Goal: Information Seeking & Learning: Find specific fact

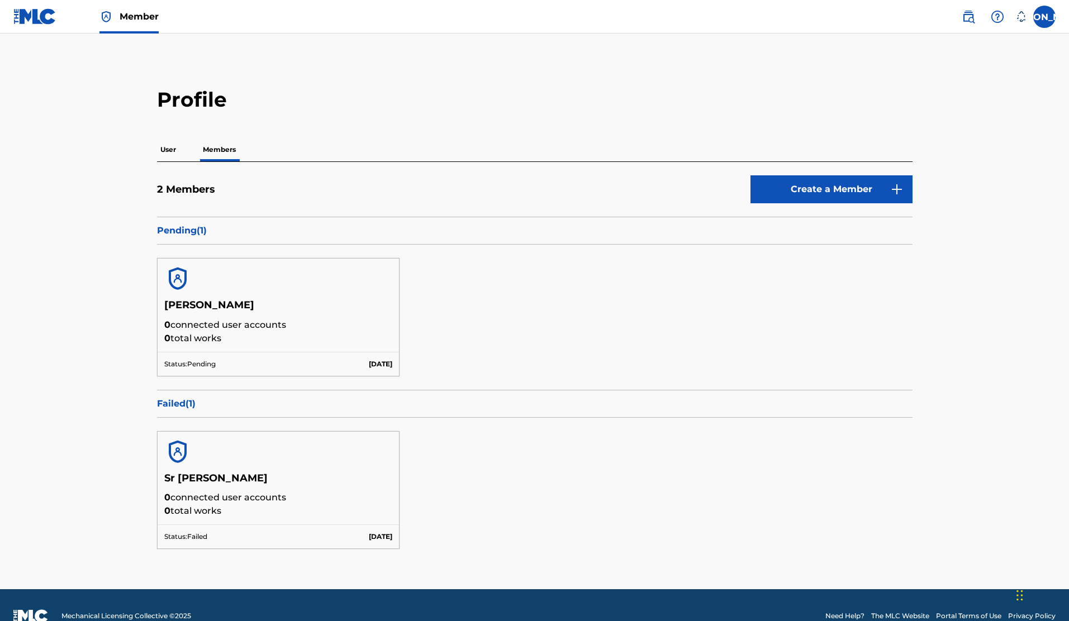
scroll to position [22, 0]
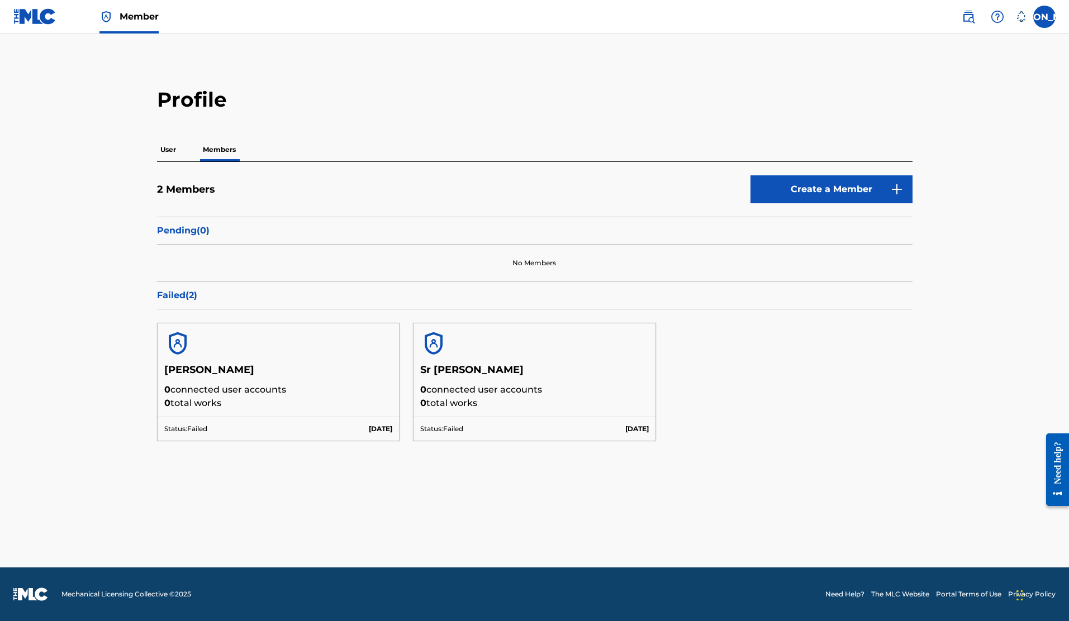
click at [28, 14] on img at bounding box center [34, 16] width 43 height 16
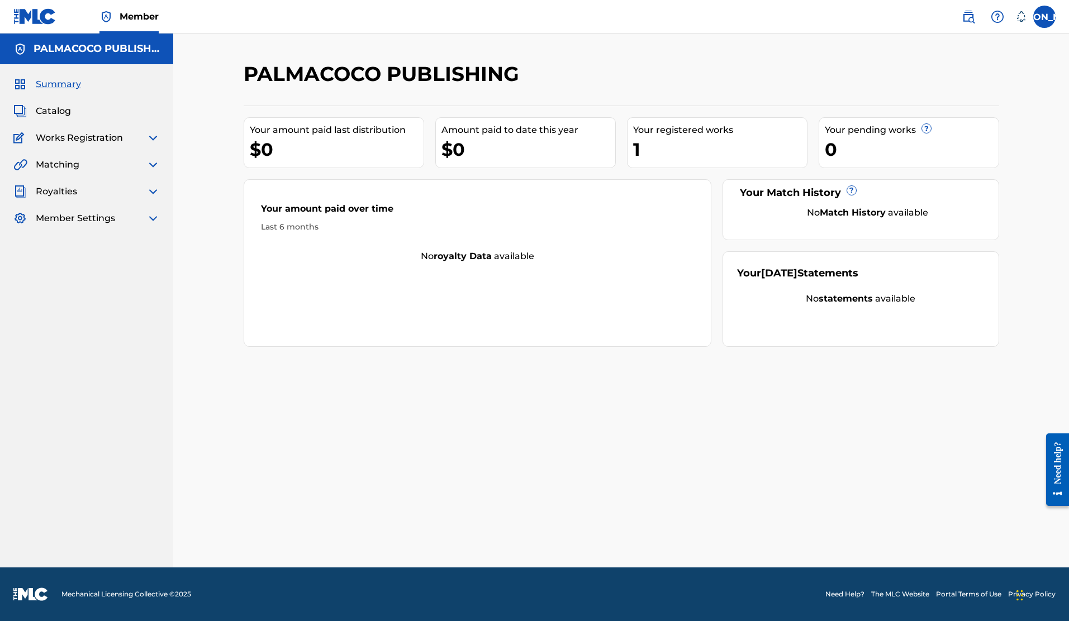
click at [63, 111] on span "Catalog" at bounding box center [53, 111] width 35 height 13
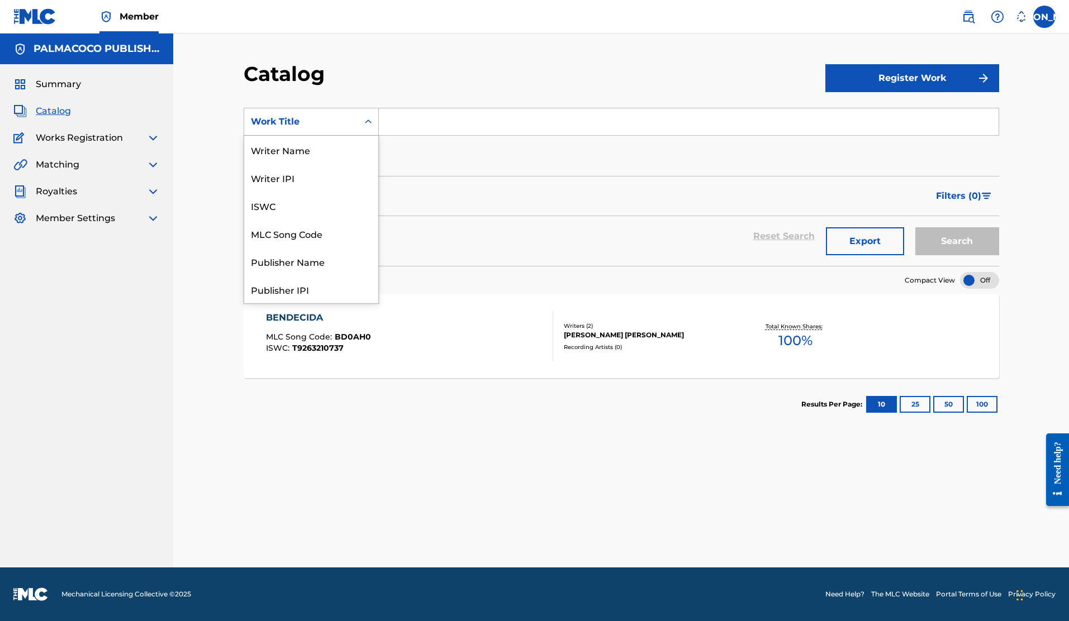
click at [365, 121] on icon "Search Form" at bounding box center [368, 121] width 11 height 11
click at [298, 236] on div "Artist" at bounding box center [311, 234] width 134 height 28
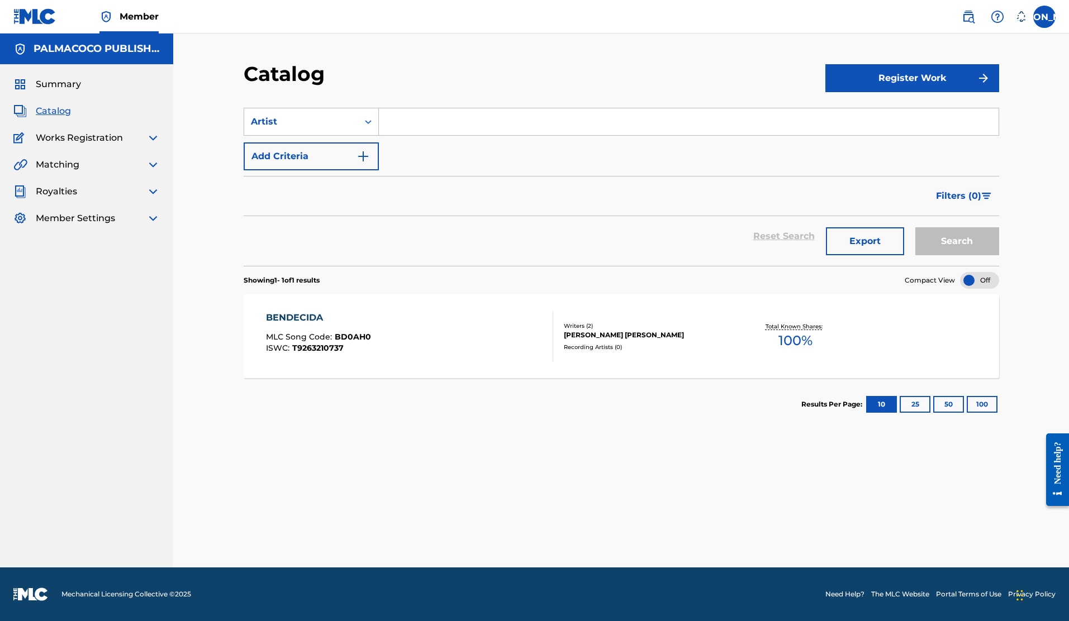
click at [440, 121] on input "Search Form" at bounding box center [689, 121] width 620 height 27
type input "sr ortegon"
click at [915, 227] on button "Search" at bounding box center [957, 241] width 84 height 28
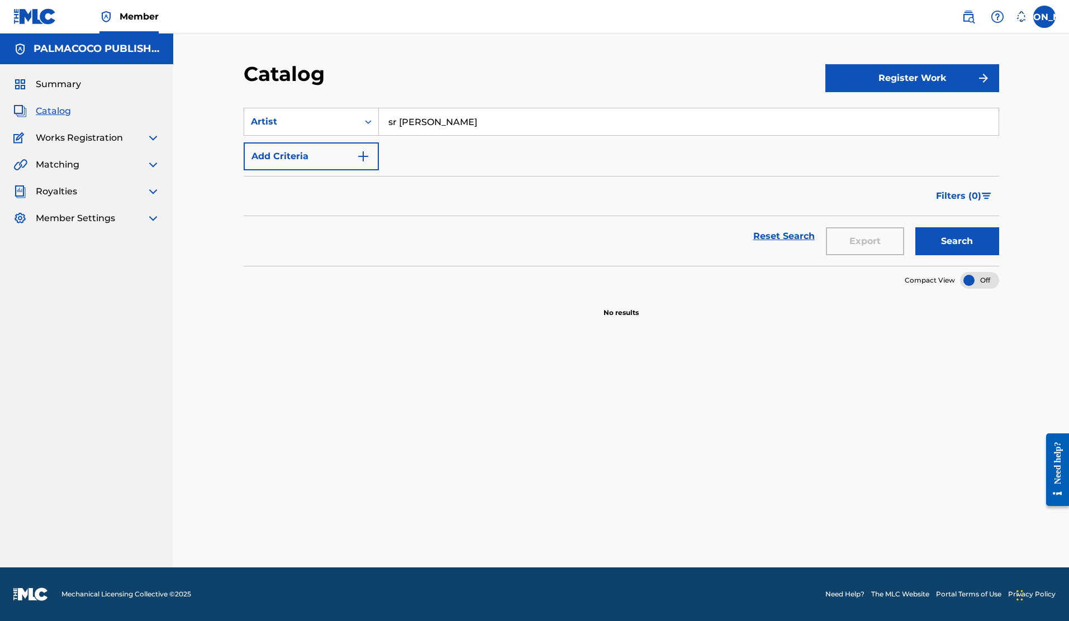
click at [341, 144] on button "Add Criteria" at bounding box center [311, 157] width 135 height 28
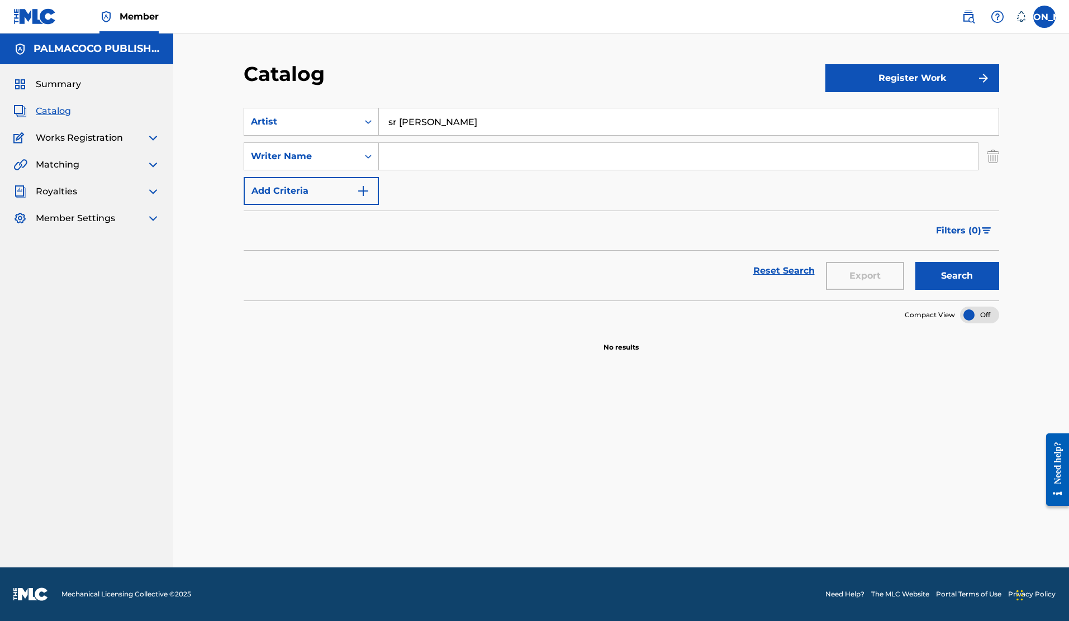
click at [987, 162] on img "Search Form" at bounding box center [993, 157] width 12 height 28
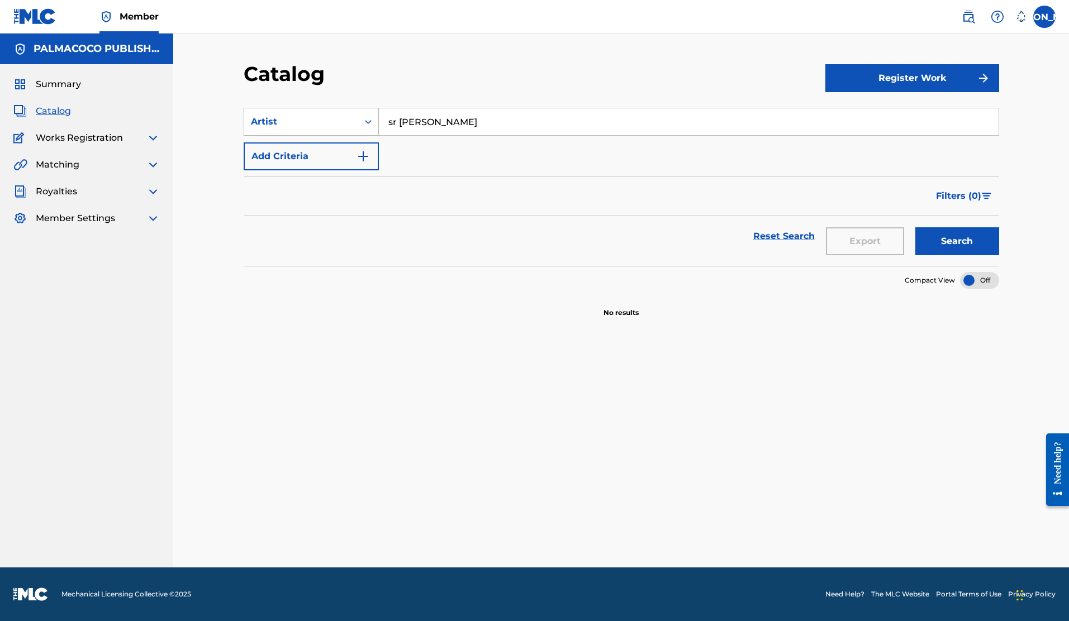
click at [349, 129] on div "Artist" at bounding box center [301, 121] width 114 height 21
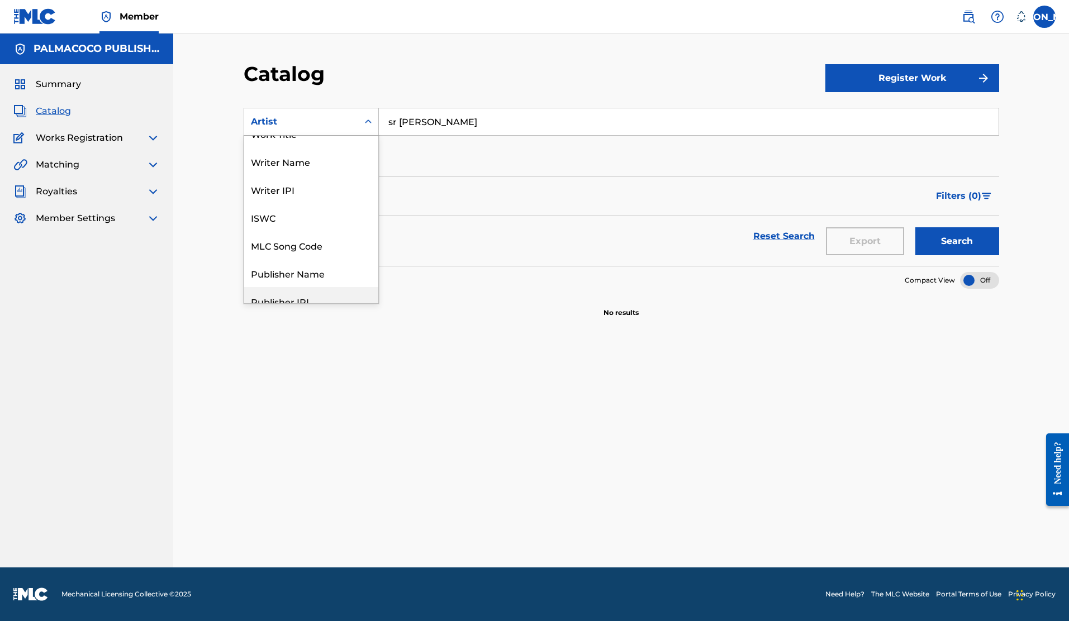
scroll to position [0, 0]
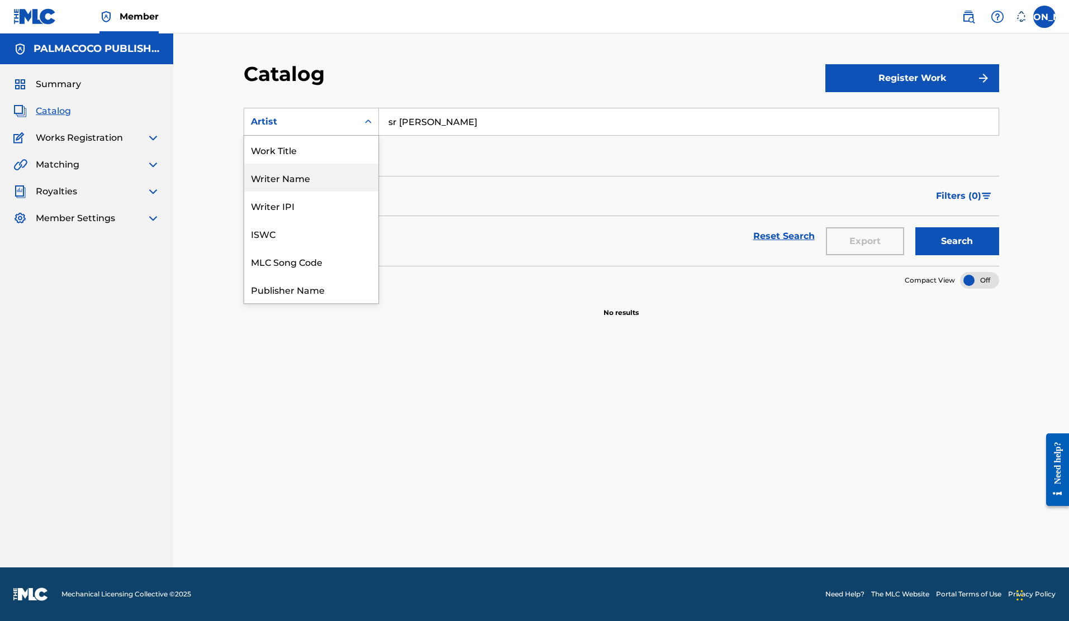
click at [321, 184] on div "Writer Name" at bounding box center [311, 178] width 134 height 28
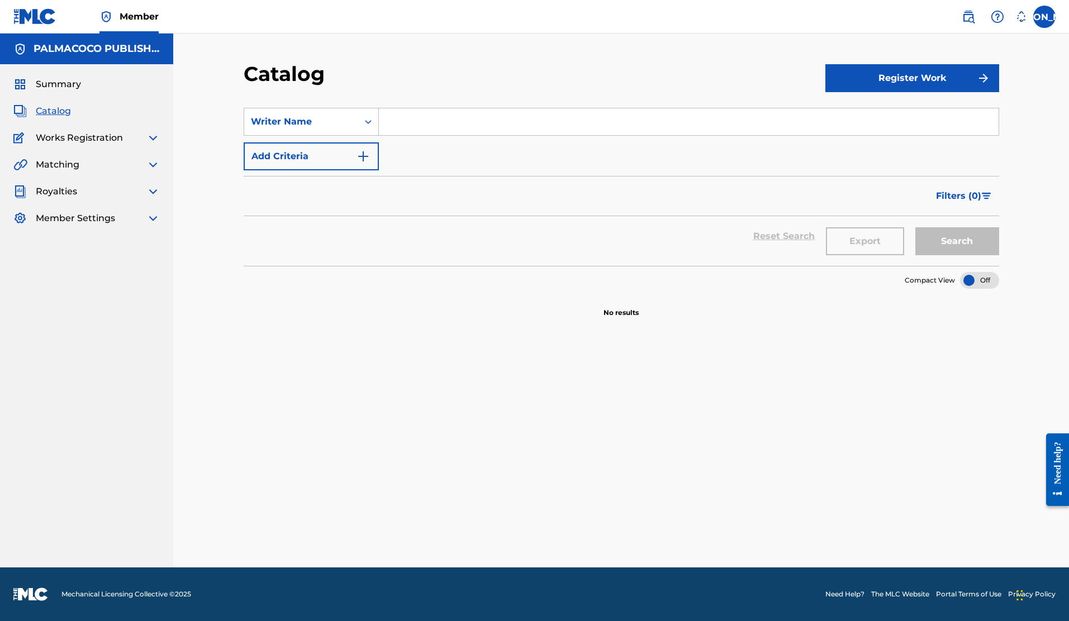
click at [496, 124] on input "Search Form" at bounding box center [689, 121] width 620 height 27
click at [915, 227] on button "Search" at bounding box center [957, 241] width 84 height 28
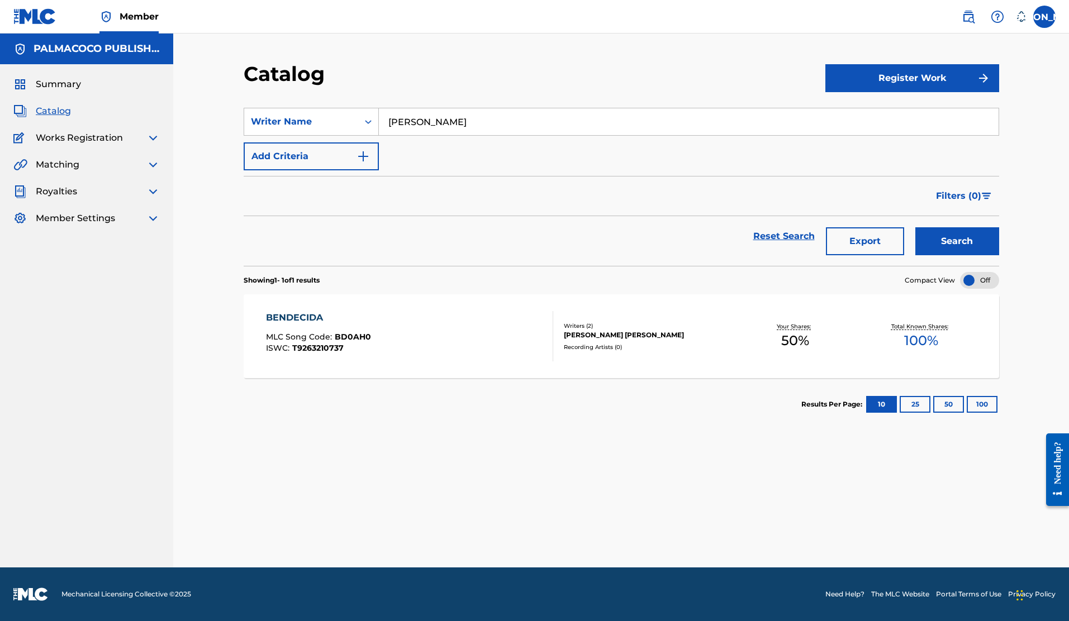
click at [411, 121] on input "[PERSON_NAME]" at bounding box center [689, 121] width 620 height 27
click at [915, 227] on button "Search" at bounding box center [957, 241] width 84 height 28
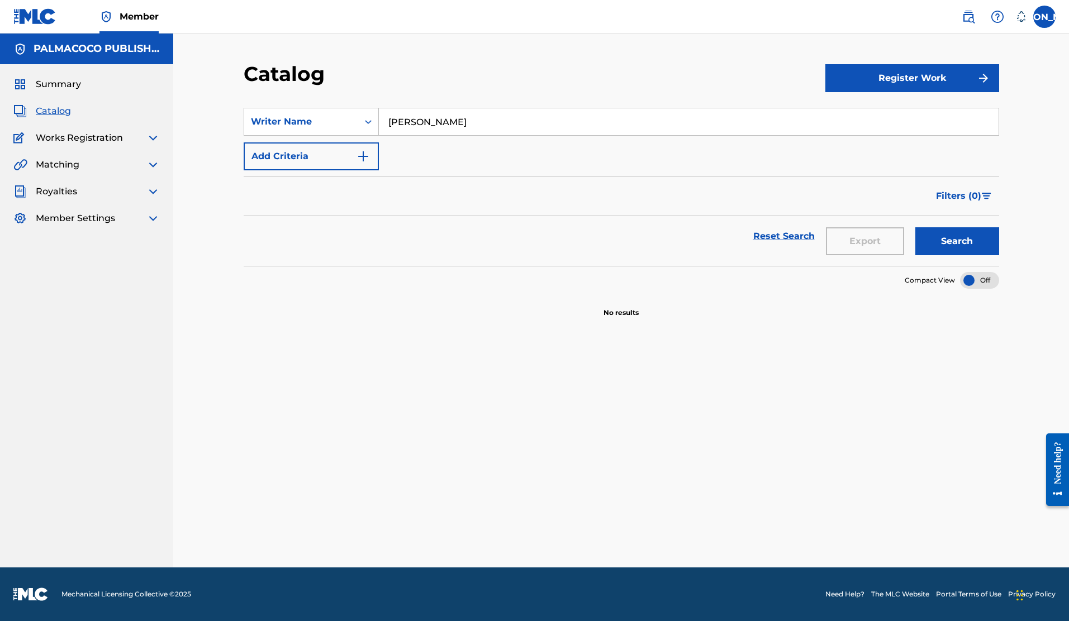
type input "ortegon"
click at [915, 227] on button "Search" at bounding box center [957, 241] width 84 height 28
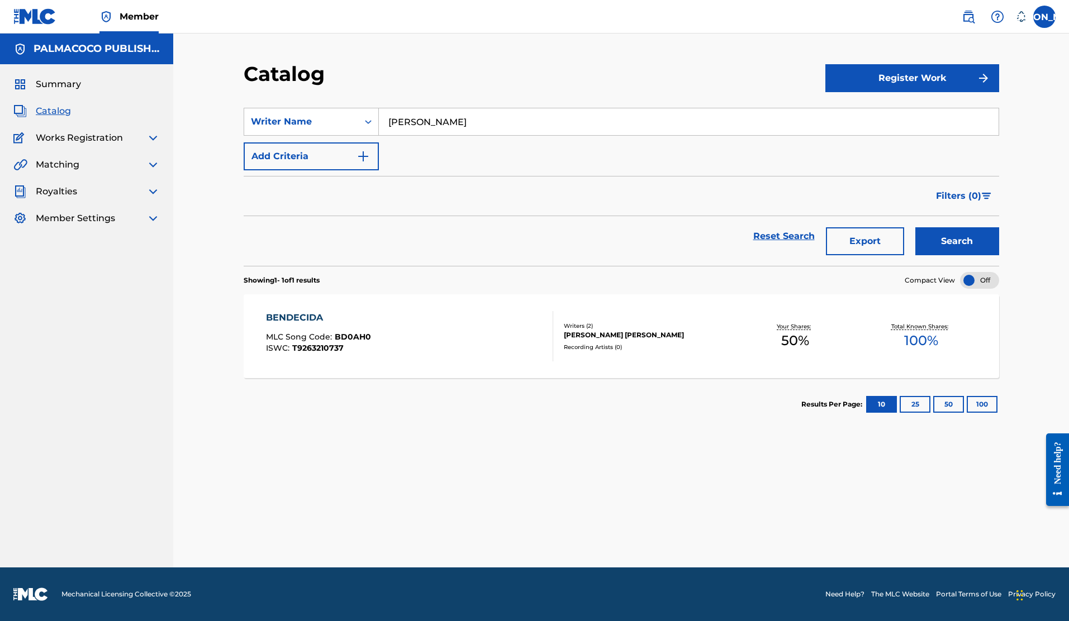
click at [444, 118] on input "ortegon" at bounding box center [689, 121] width 620 height 27
click at [971, 15] on img at bounding box center [968, 16] width 13 height 13
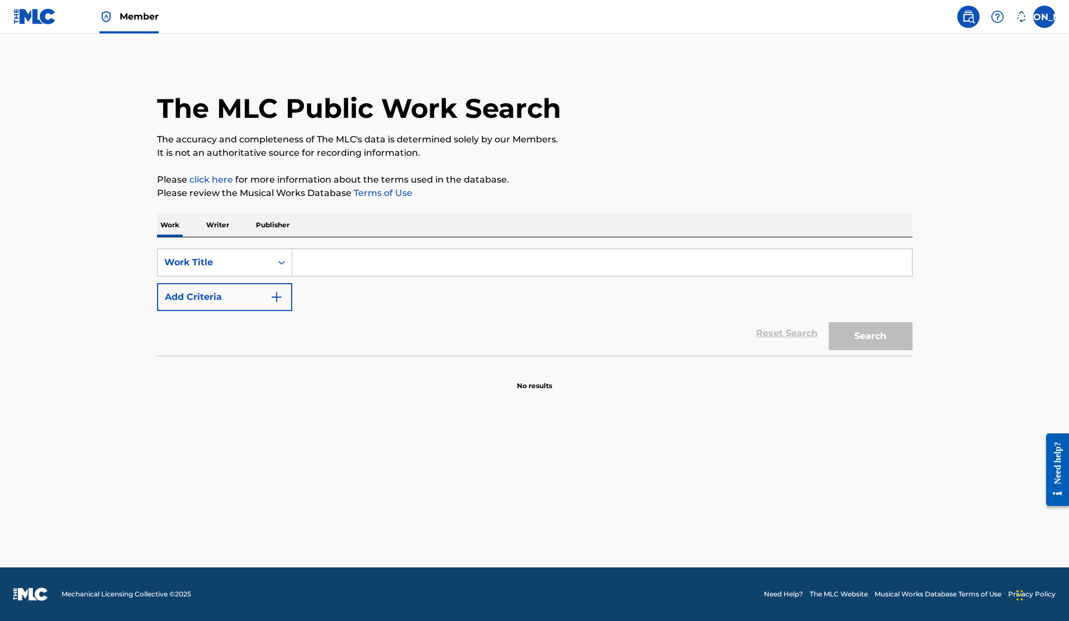
click at [331, 261] on input "Search Form" at bounding box center [602, 262] width 620 height 27
click at [286, 263] on icon "Search Form" at bounding box center [281, 262] width 11 height 11
click at [198, 258] on div "Work Title" at bounding box center [214, 262] width 101 height 13
click at [231, 224] on p "Writer" at bounding box center [218, 224] width 30 height 23
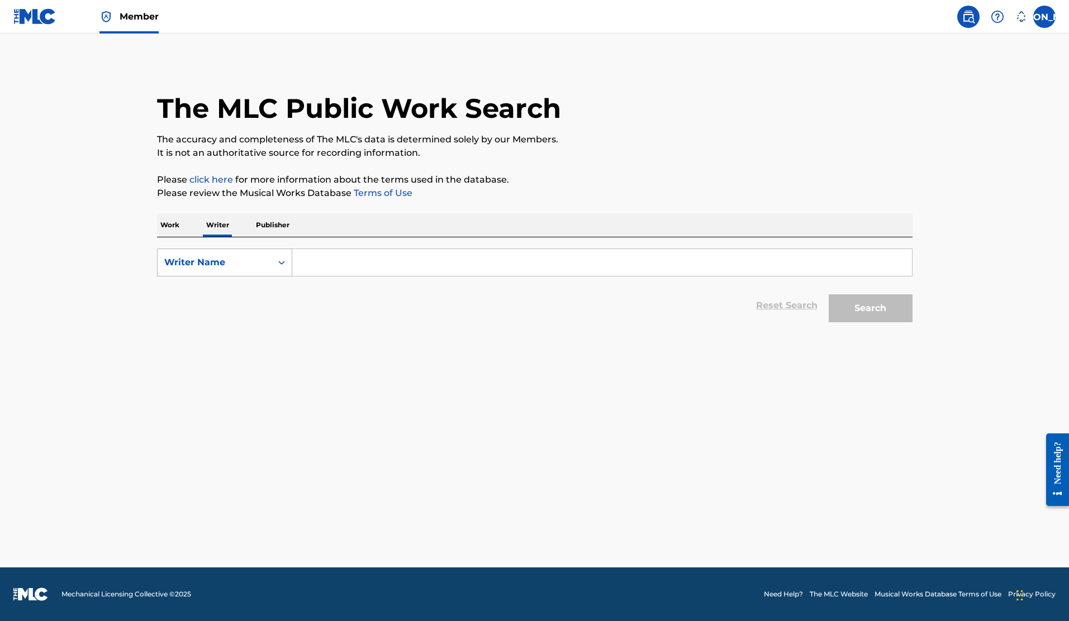
click at [245, 252] on div "Writer Name" at bounding box center [215, 262] width 114 height 21
click at [375, 274] on input "Search Form" at bounding box center [602, 262] width 620 height 27
click at [376, 265] on input "Search Form" at bounding box center [602, 262] width 620 height 27
type input "[PERSON_NAME]"
click at [829, 295] on button "Search" at bounding box center [871, 309] width 84 height 28
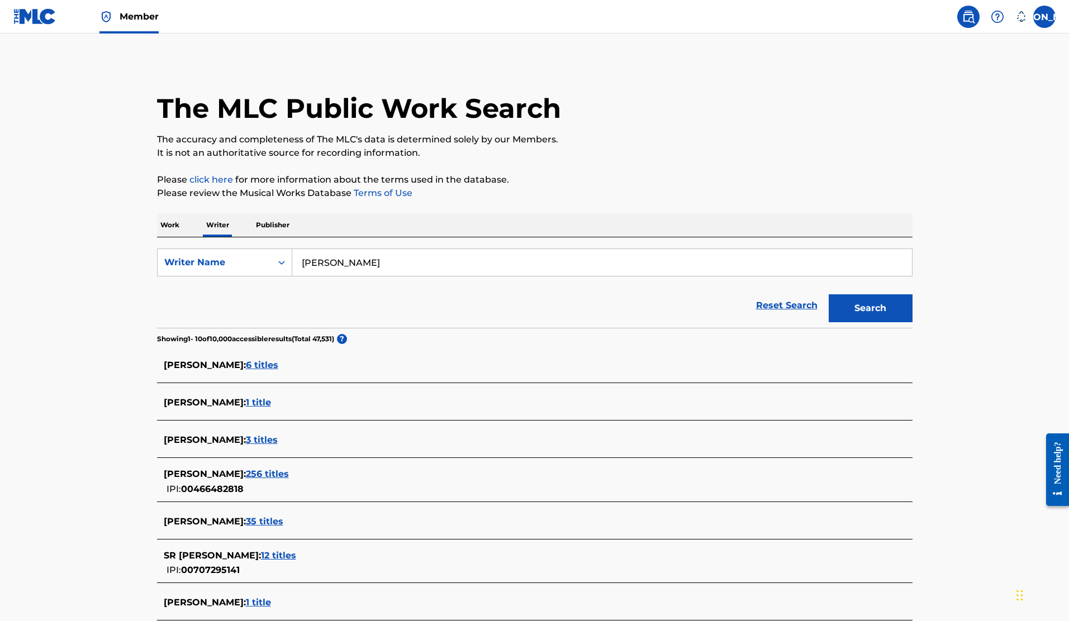
click at [107, 355] on main "The MLC Public Work Search The accuracy and completeness of The MLC's data is d…" at bounding box center [534, 415] width 1069 height 763
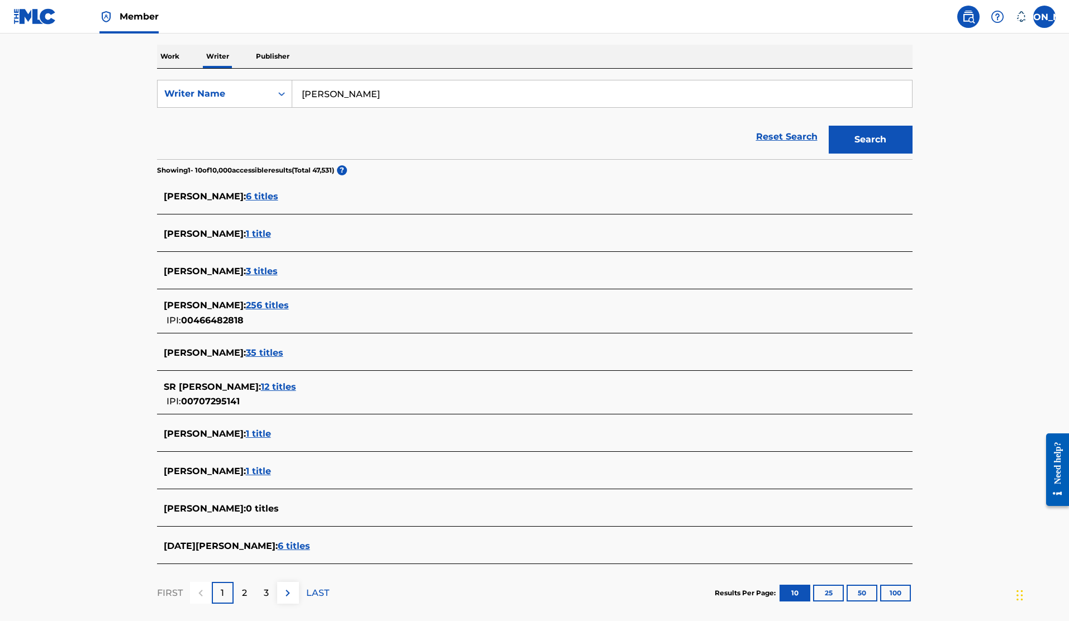
click at [261, 387] on span "12 titles" at bounding box center [278, 387] width 35 height 11
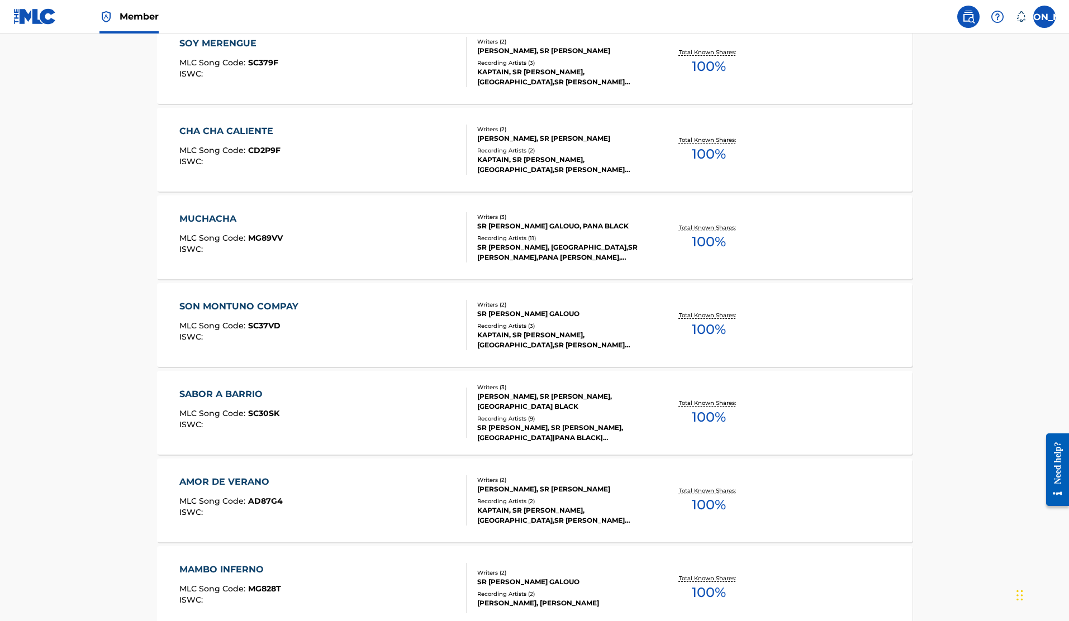
scroll to position [359, 0]
click at [512, 249] on div "SR ORTEGON, KAPTAIN,SR ORTEGON,PANA BLACK,ADALBERT GAVIRA, SR ORTEGON, KAPTAIN,…" at bounding box center [561, 251] width 169 height 20
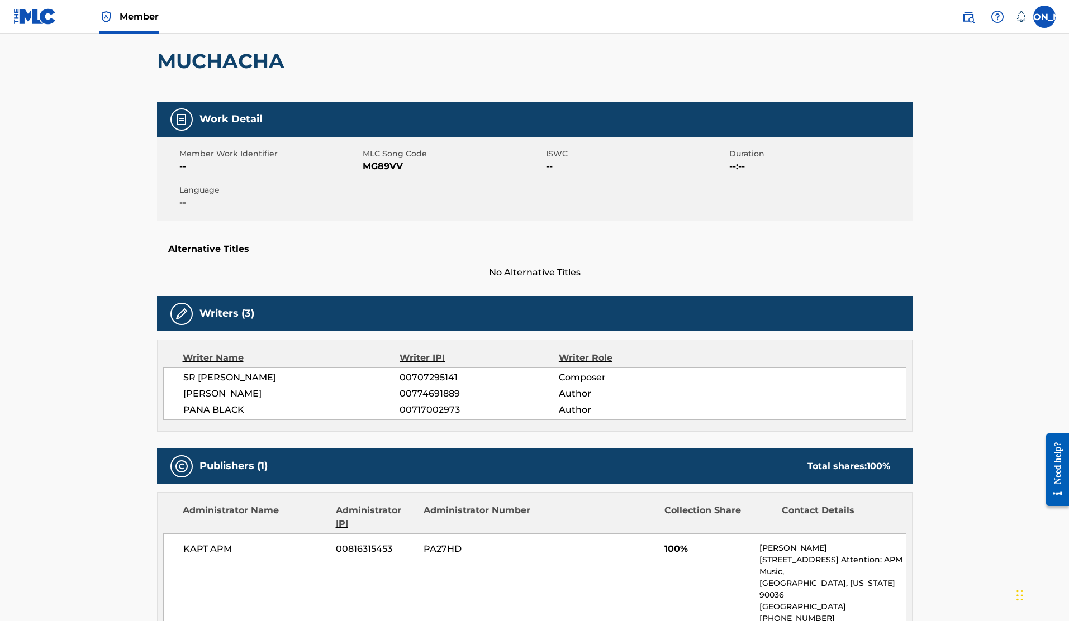
scroll to position [245, 0]
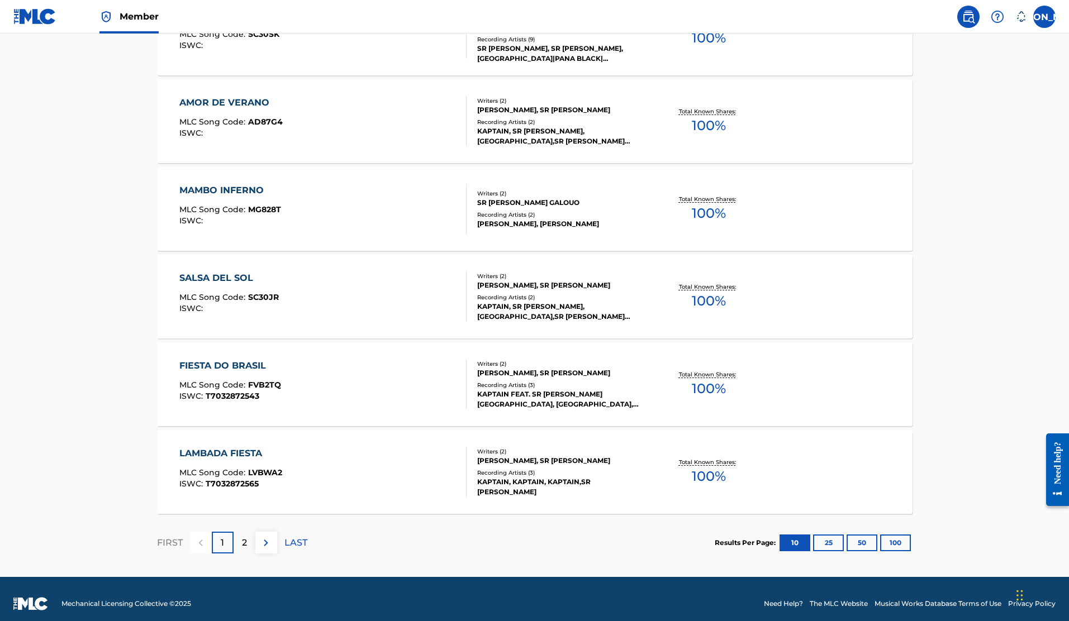
scroll to position [747, 0]
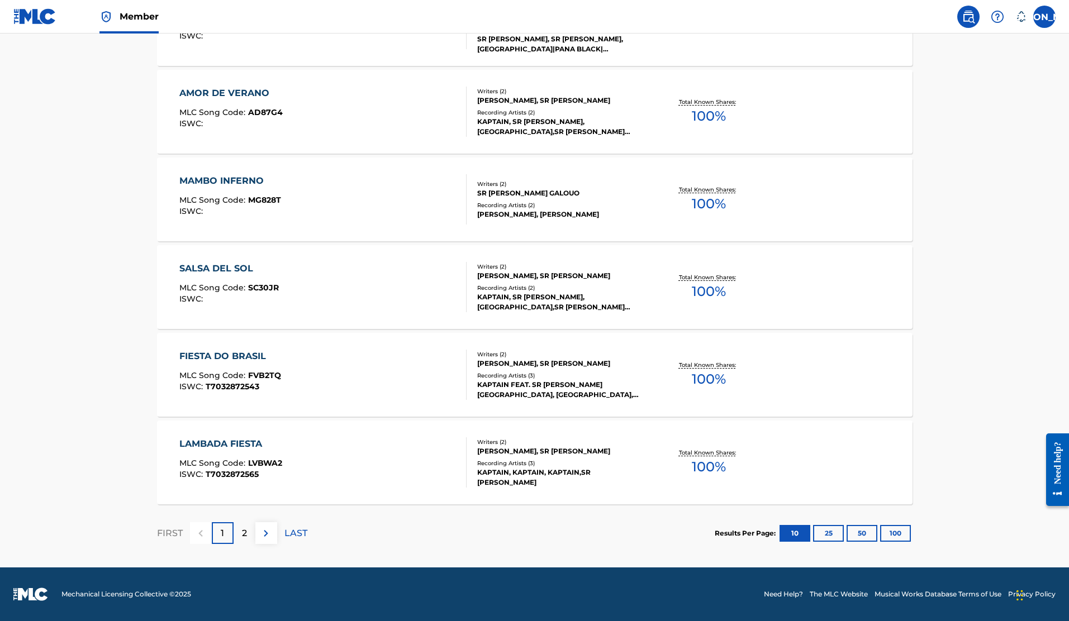
click at [245, 536] on p "2" at bounding box center [244, 533] width 5 height 13
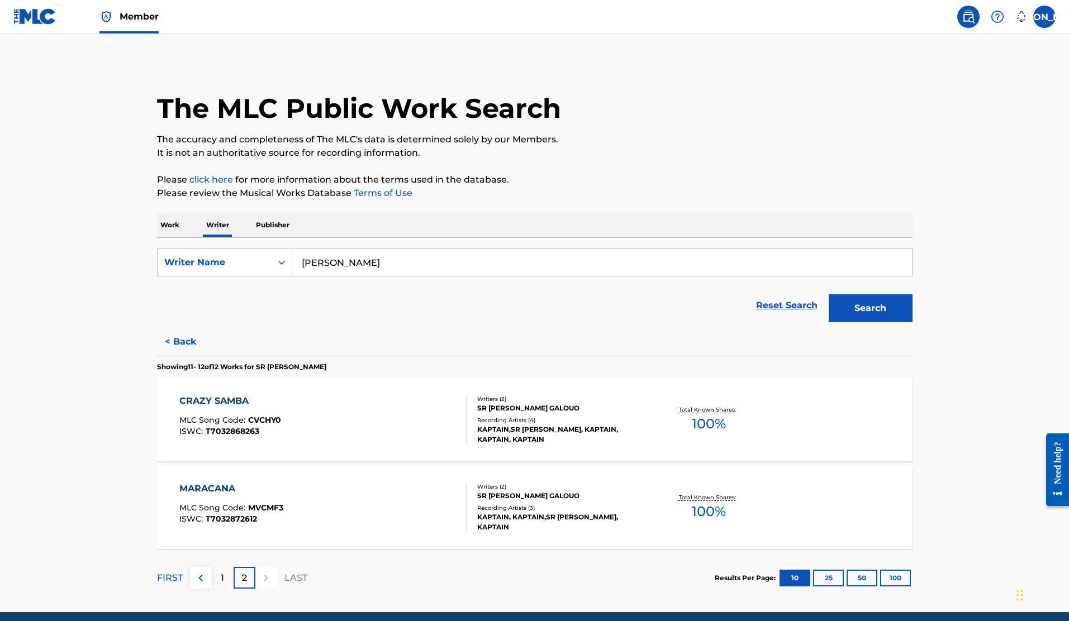
scroll to position [45, 0]
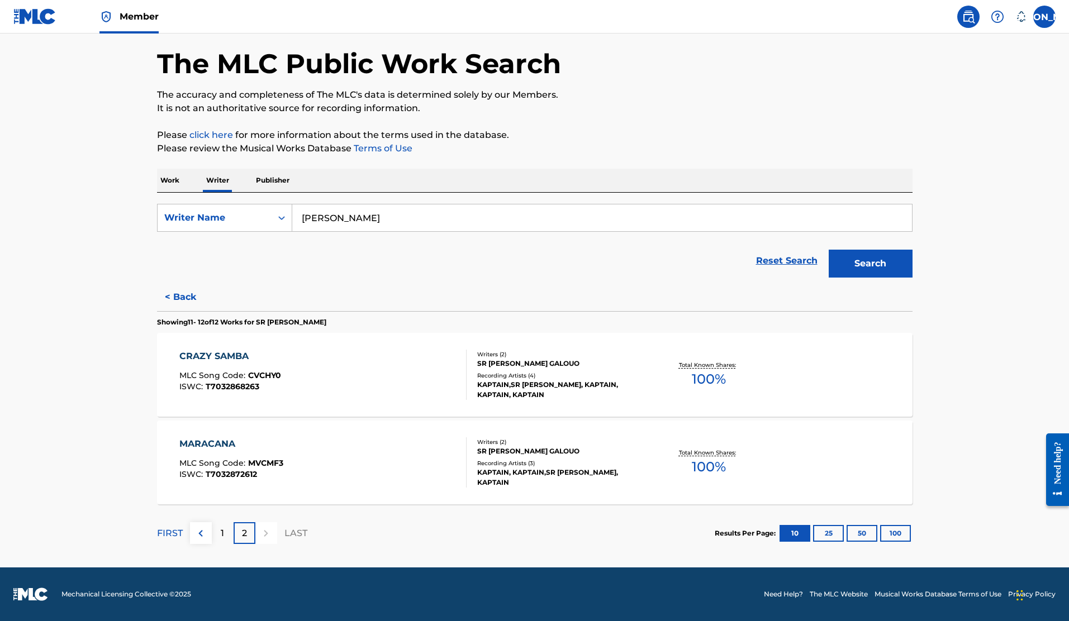
click at [411, 213] on input "[PERSON_NAME]" at bounding box center [602, 218] width 620 height 27
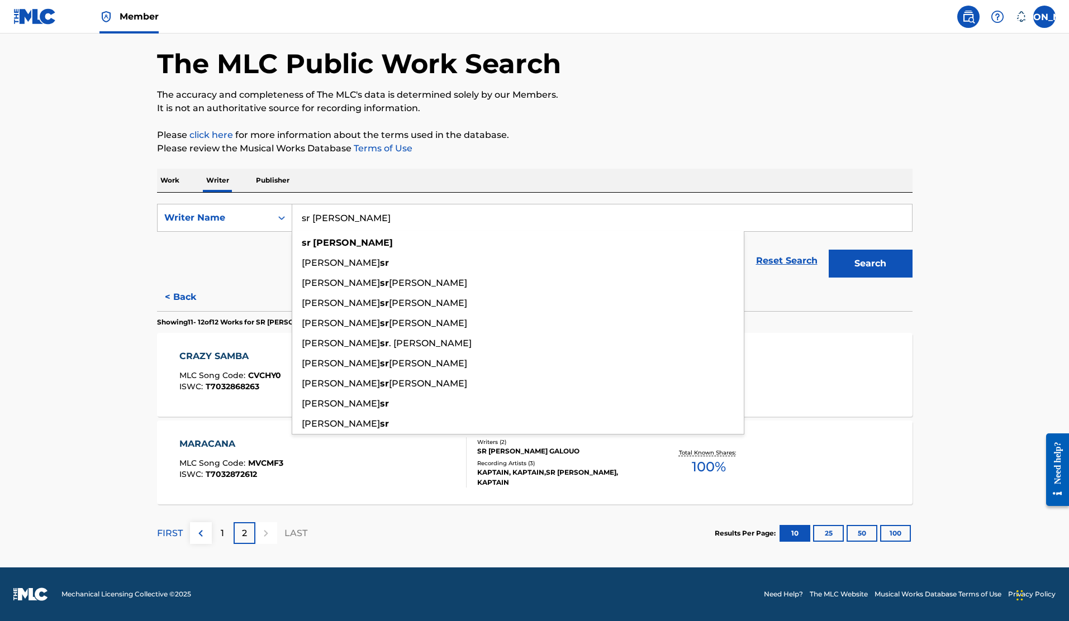
click at [829, 250] on button "Search" at bounding box center [871, 264] width 84 height 28
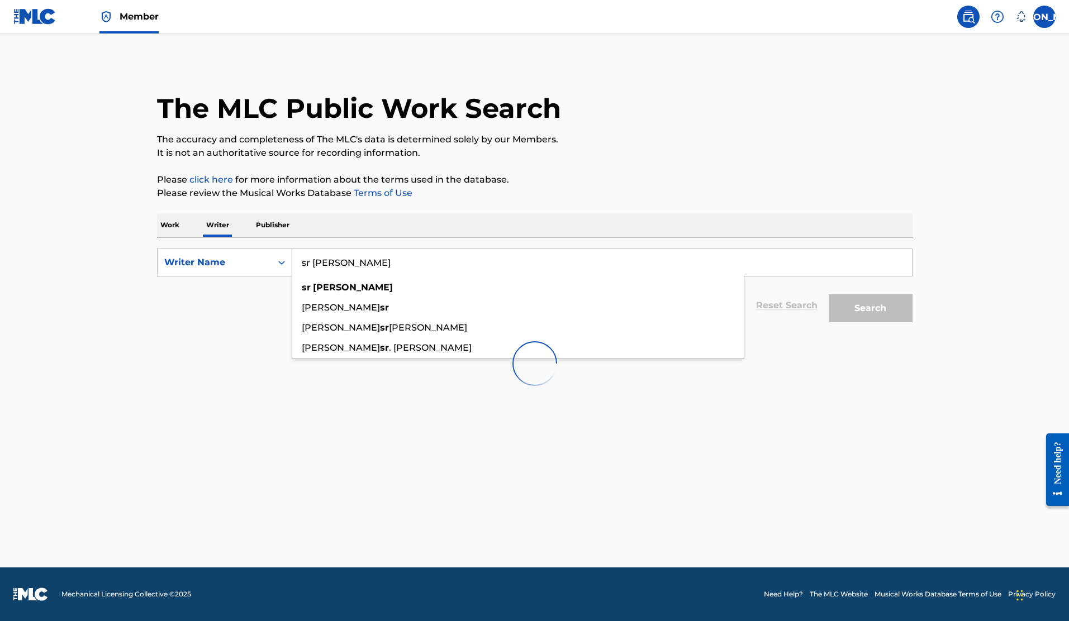
scroll to position [0, 0]
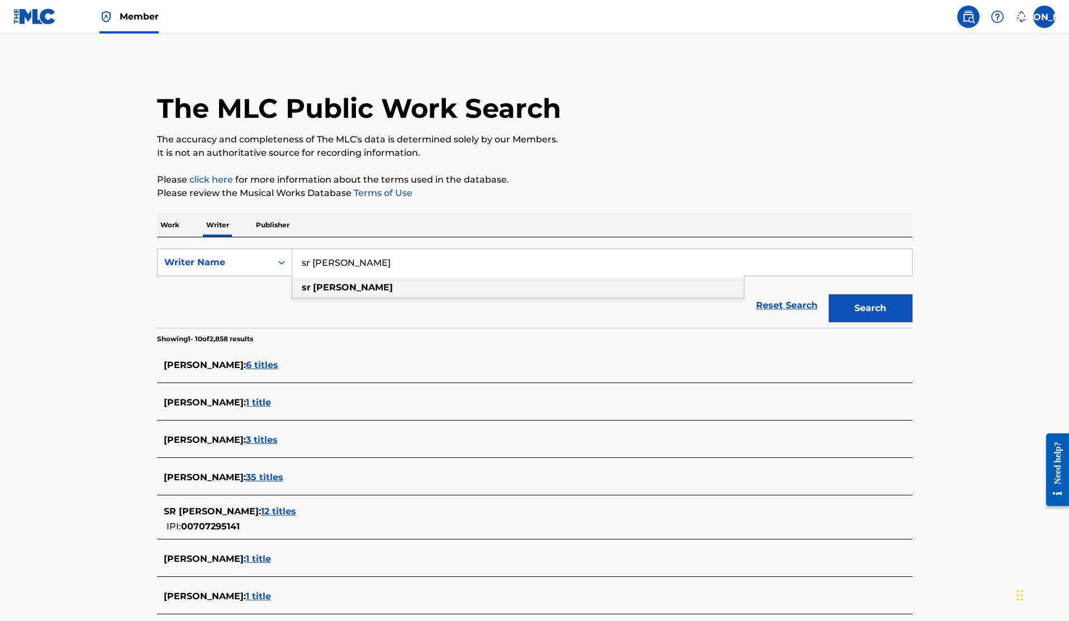
click at [341, 290] on strong "ortegon" at bounding box center [353, 287] width 80 height 11
click at [888, 315] on button "Search" at bounding box center [871, 309] width 84 height 28
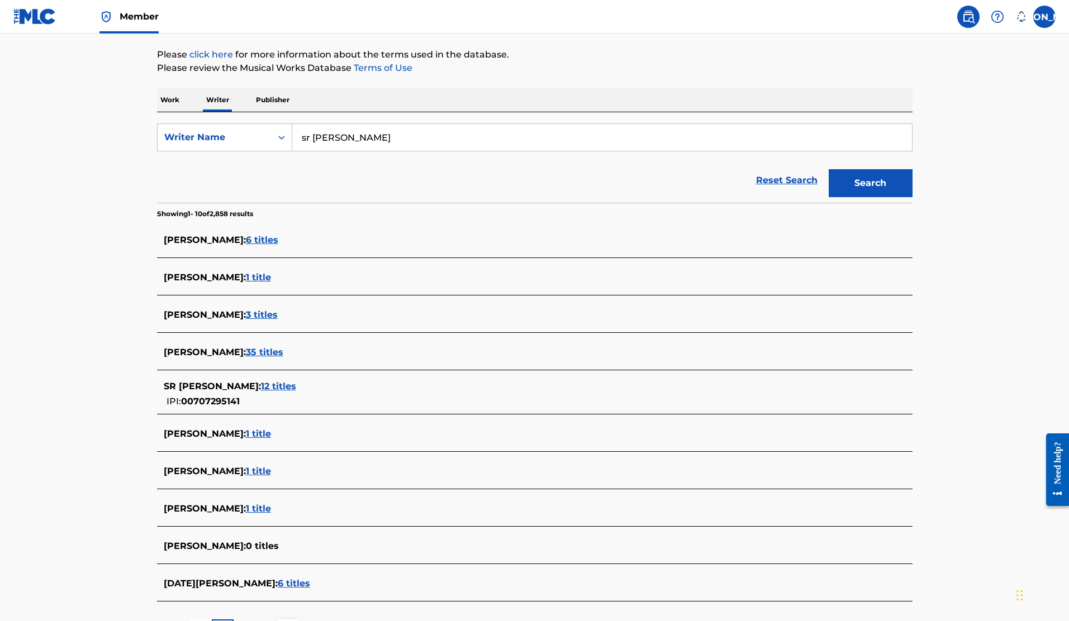
scroll to position [129, 0]
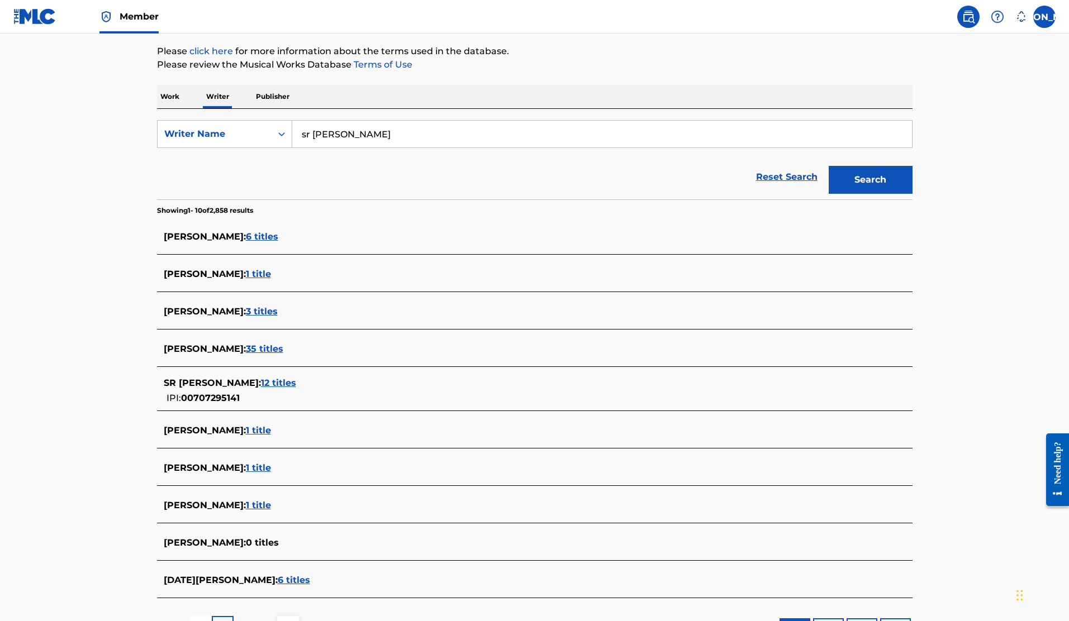
click at [261, 382] on span "12 titles" at bounding box center [278, 383] width 35 height 11
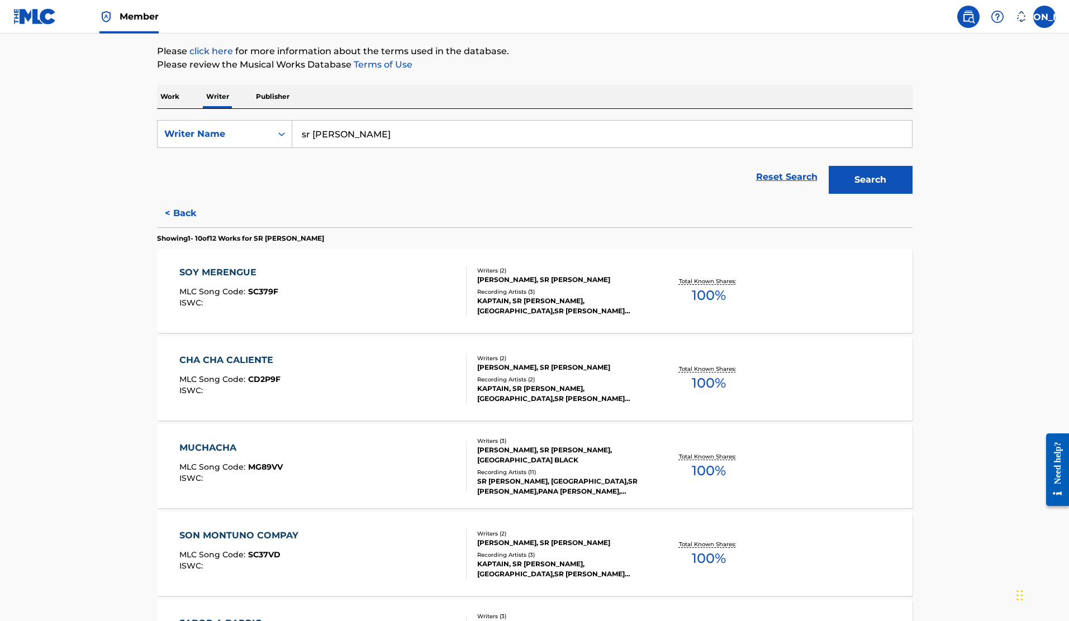
click at [367, 134] on input "sr ortegon" at bounding box center [602, 134] width 620 height 27
type input "[PERSON_NAME]"
click at [829, 166] on button "Search" at bounding box center [871, 180] width 84 height 28
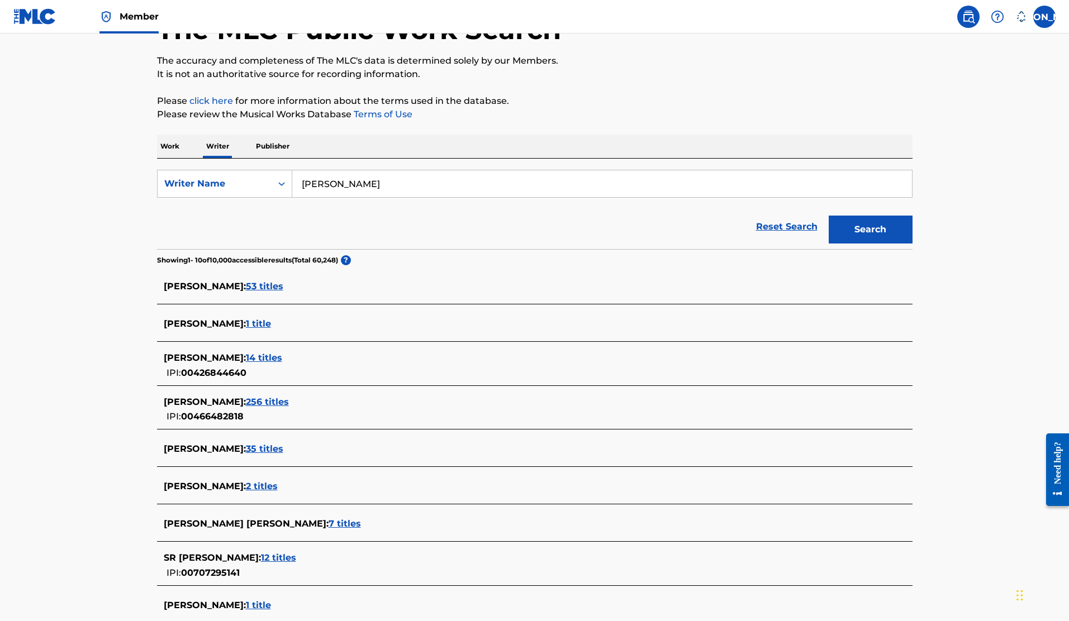
scroll to position [108, 0]
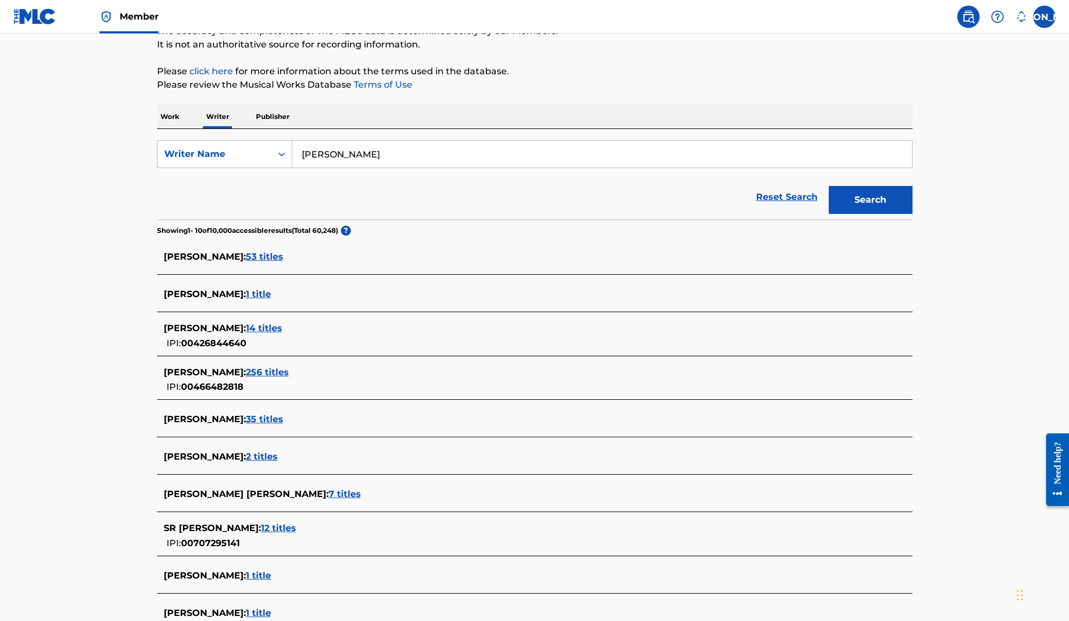
click at [289, 374] on span "256 titles" at bounding box center [267, 372] width 43 height 11
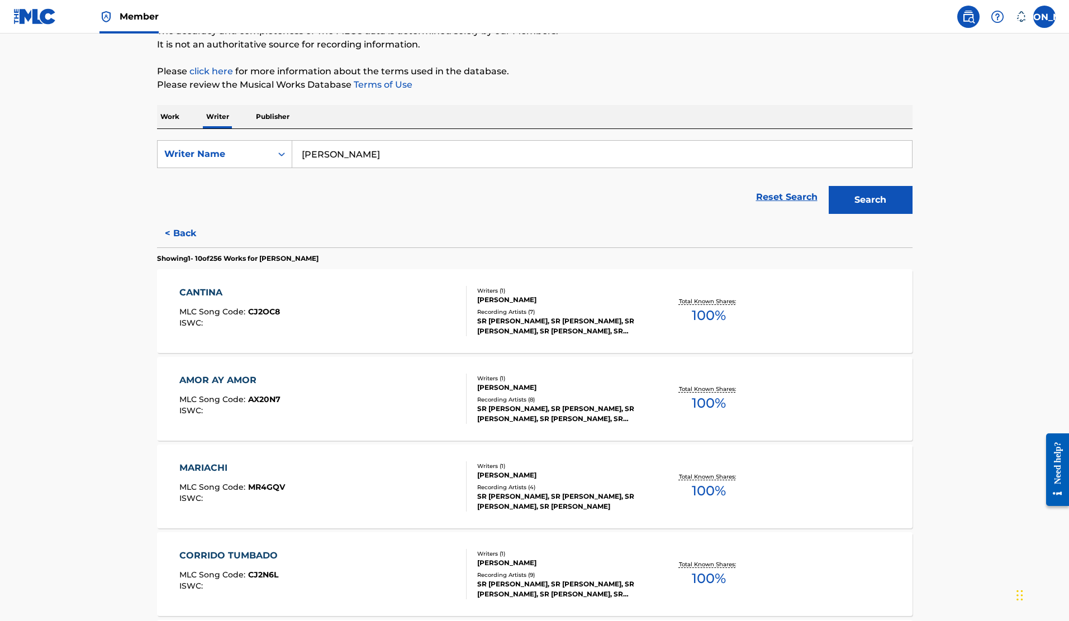
click at [196, 292] on div "CANTINA" at bounding box center [229, 292] width 101 height 13
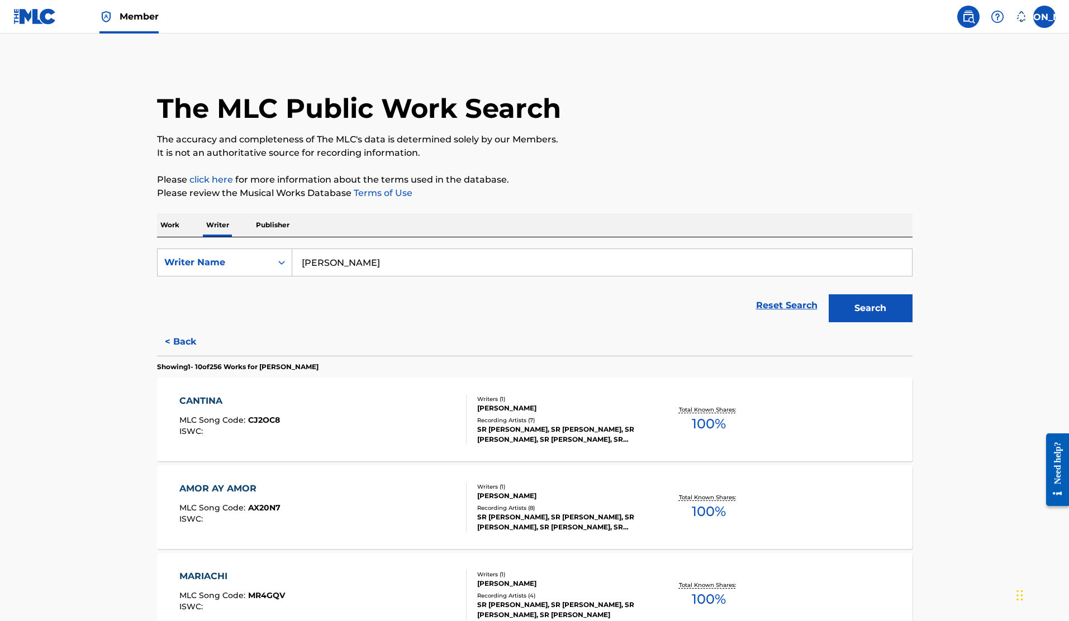
scroll to position [747, 0]
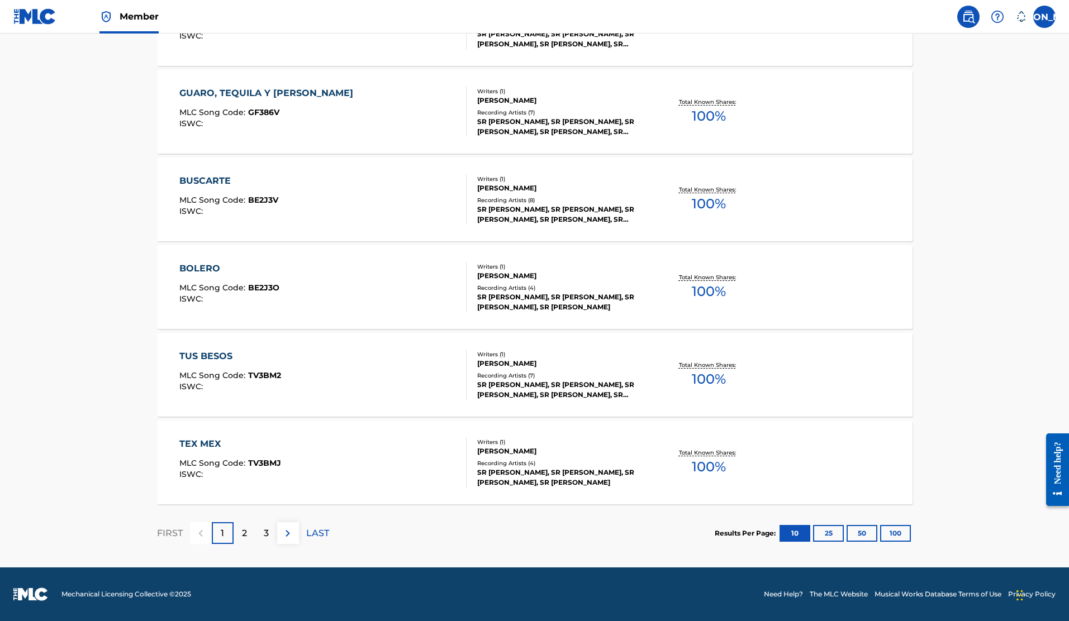
click at [249, 536] on div "2" at bounding box center [245, 534] width 22 height 22
click at [225, 444] on div "GLORIOSO" at bounding box center [227, 444] width 96 height 13
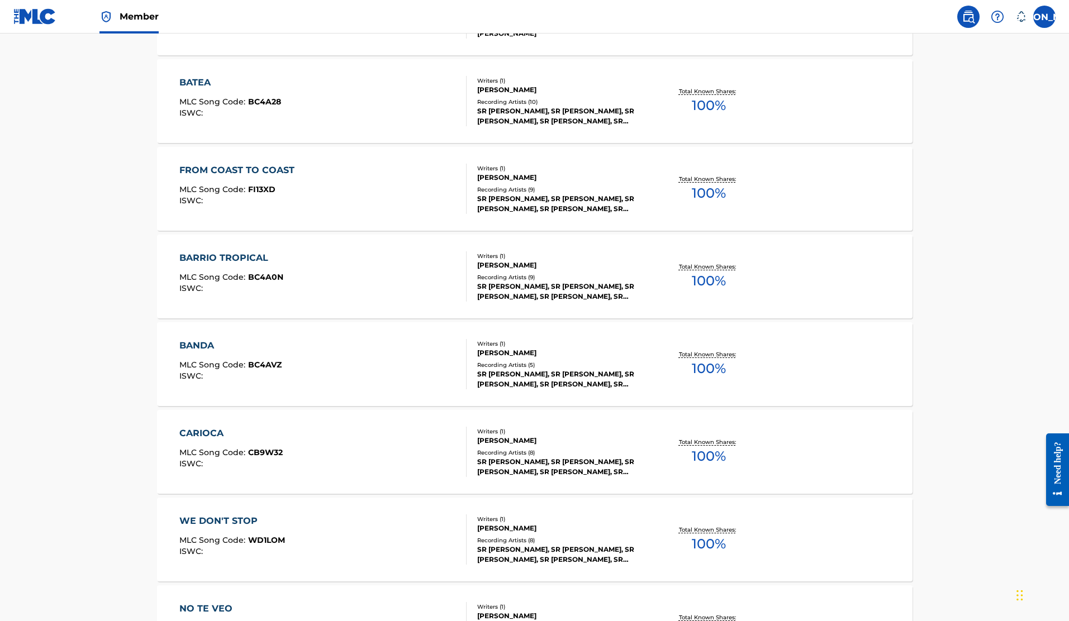
scroll to position [747, 0]
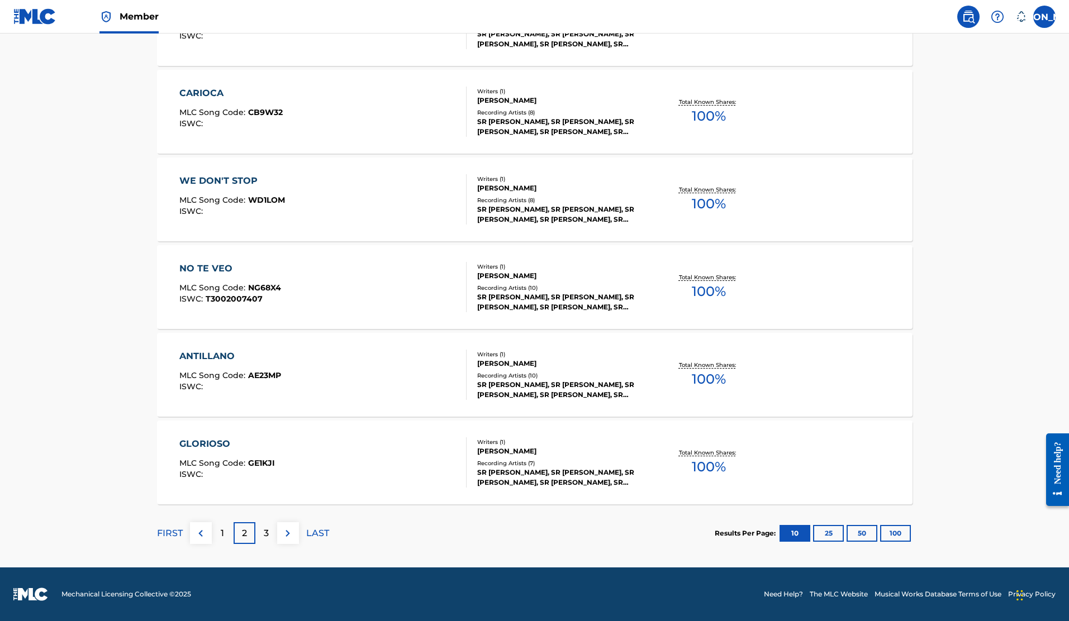
click at [270, 535] on div "3" at bounding box center [266, 534] width 22 height 22
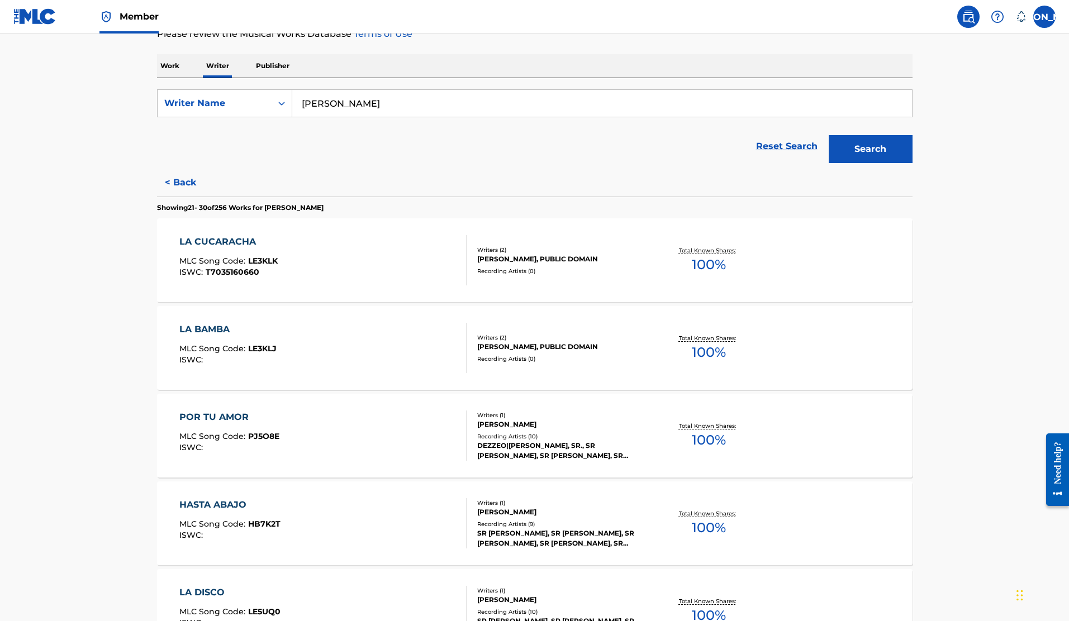
scroll to position [211, 0]
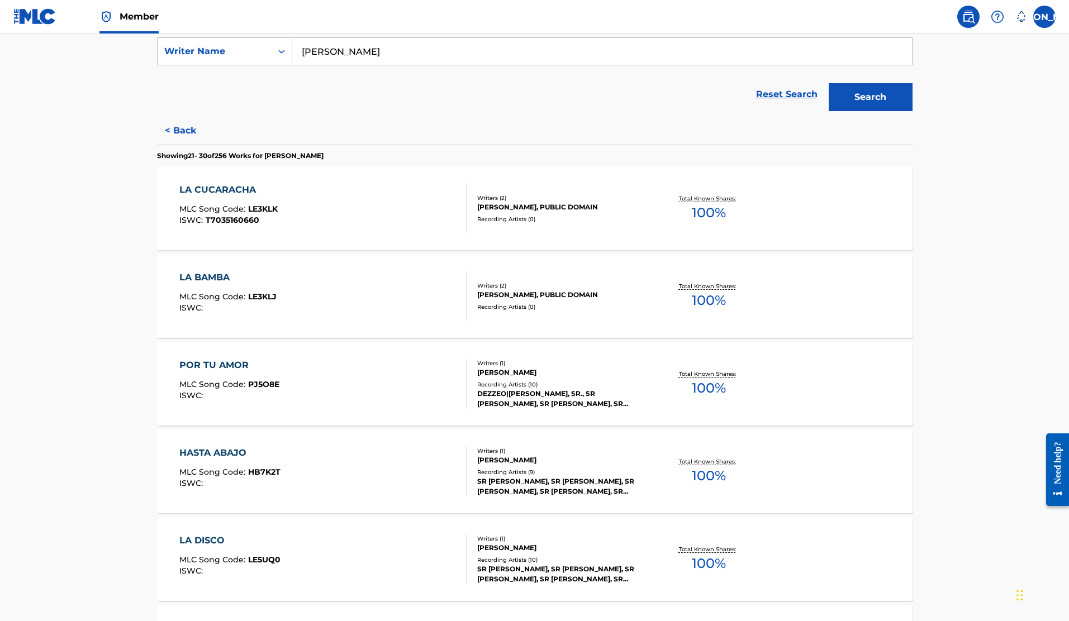
click at [529, 405] on div "DEZZEO|FRANK PEREZ, SR., SR ORTEGON, SR ORTEGON, SR ORTEGON, SR ORTEGON" at bounding box center [561, 399] width 169 height 20
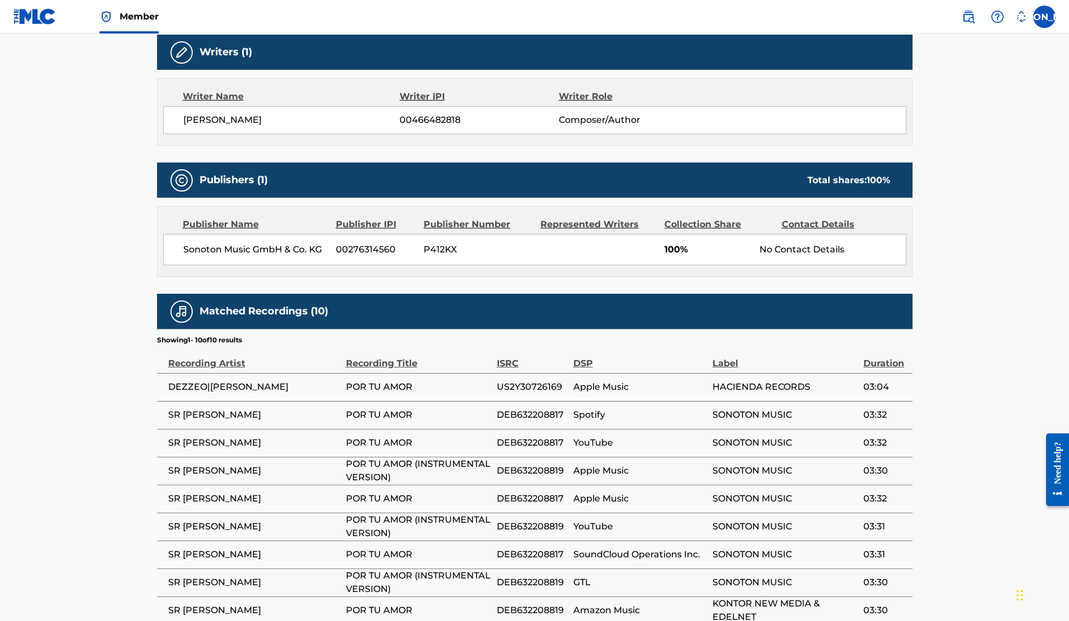
scroll to position [461, 0]
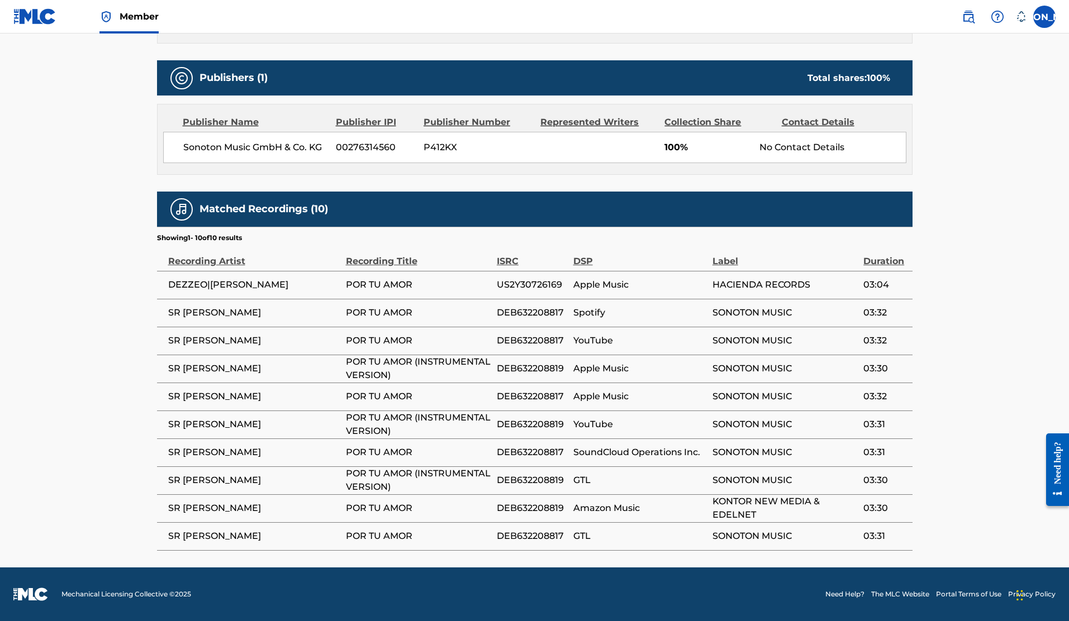
drag, startPoint x: 299, startPoint y: 288, endPoint x: 165, endPoint y: 283, distance: 133.6
click at [165, 283] on td "DEZZEO|FRANK PEREZ, SR." at bounding box center [251, 285] width 189 height 28
copy span "DEZZEO|FRANK PEREZ, SR."
click at [67, 272] on main "< Back to public search results Copy work link POR TU AMOR Work Detail Member W…" at bounding box center [534, 69] width 1069 height 995
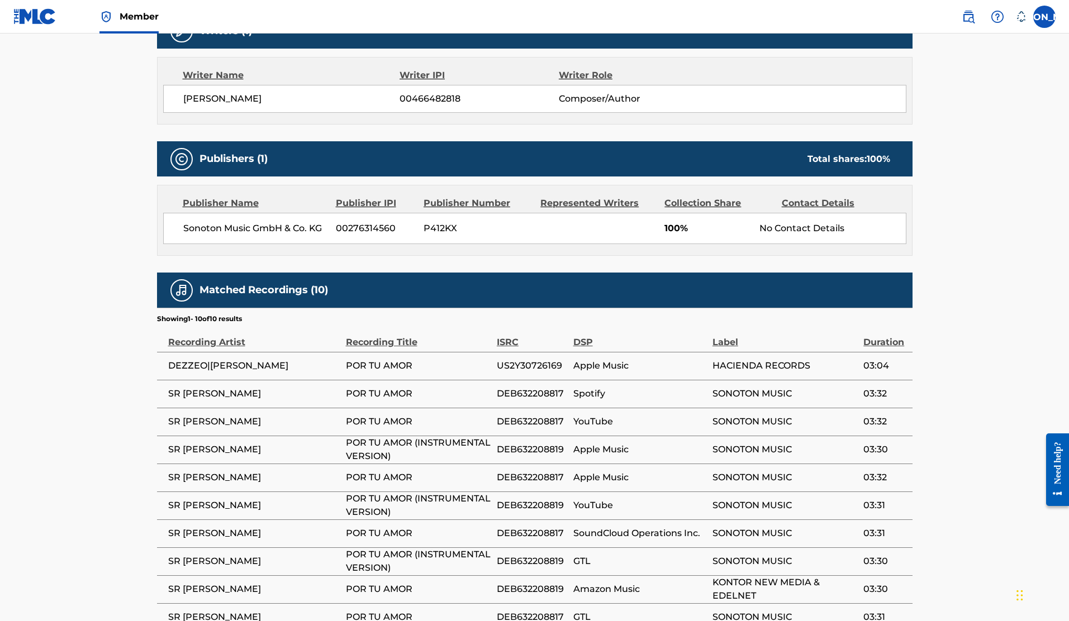
scroll to position [296, 0]
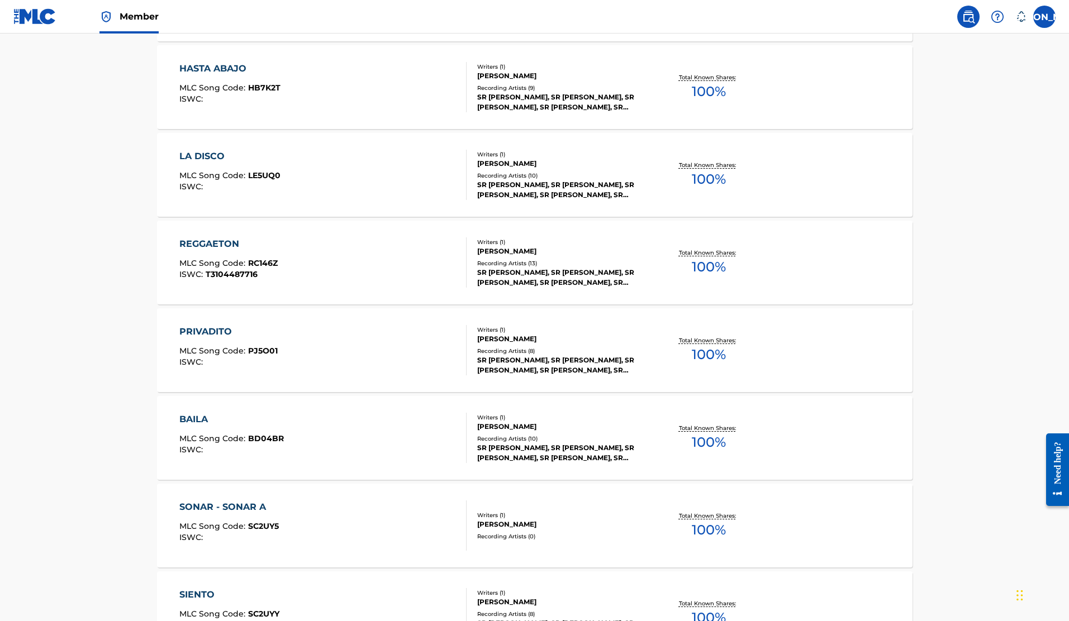
scroll to position [747, 0]
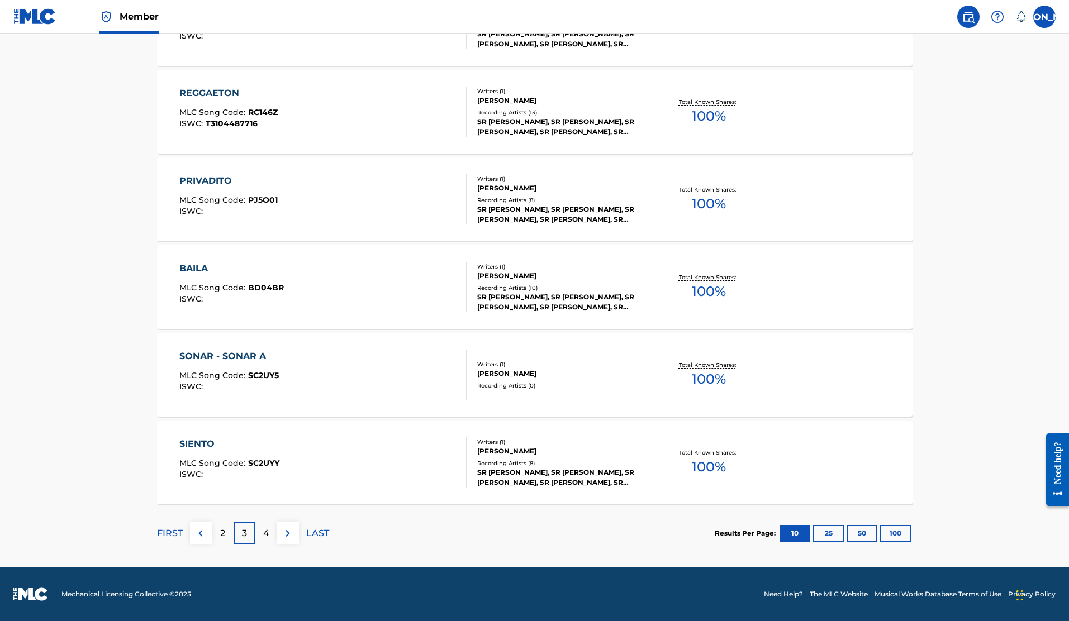
click at [273, 528] on div "4" at bounding box center [266, 534] width 22 height 22
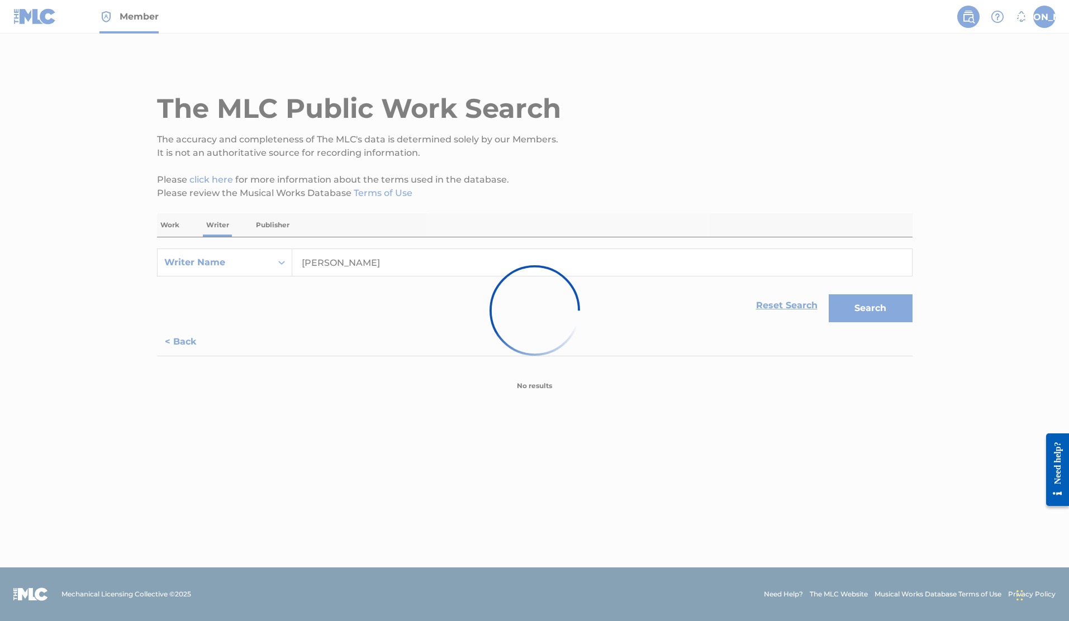
scroll to position [0, 0]
click at [135, 344] on div at bounding box center [534, 310] width 1069 height 621
click at [305, 265] on div at bounding box center [534, 310] width 1069 height 621
click at [332, 270] on div at bounding box center [534, 310] width 1069 height 621
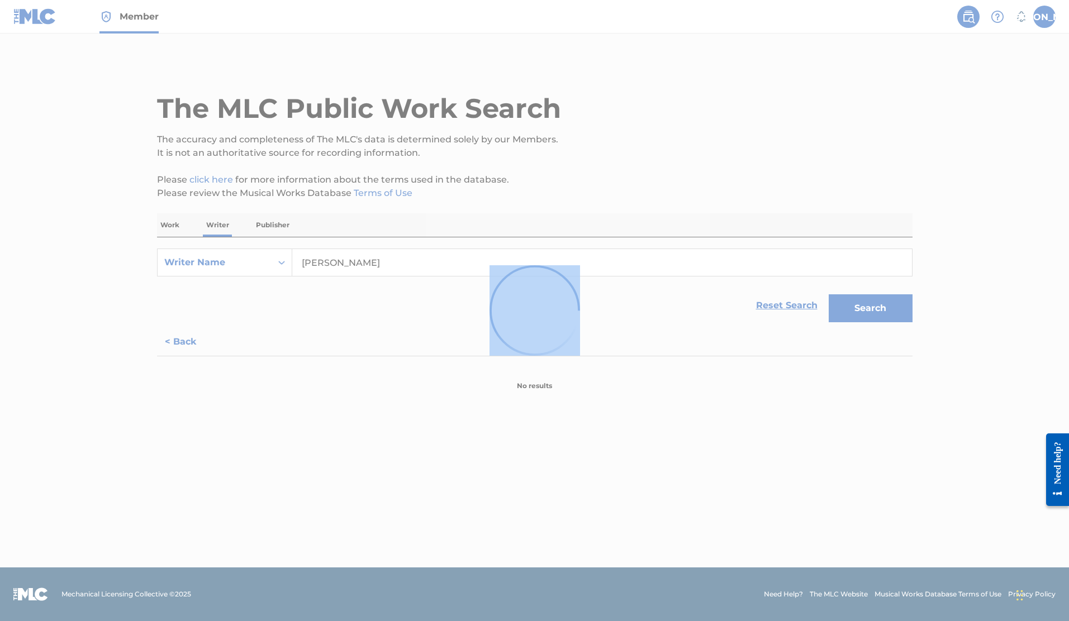
click at [79, 357] on div at bounding box center [534, 310] width 1069 height 621
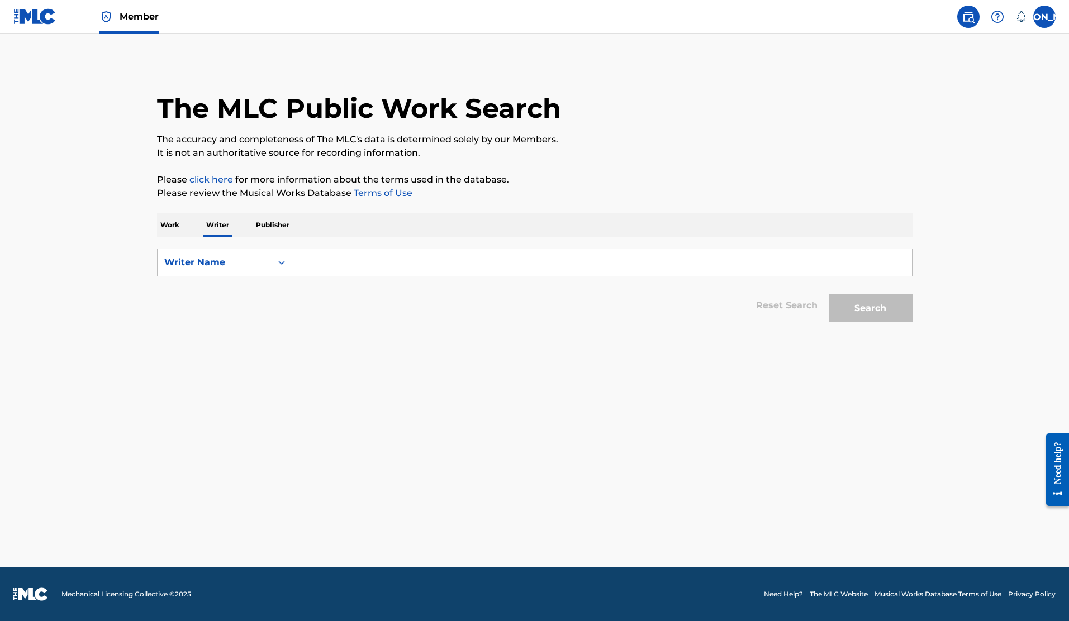
click at [34, 6] on link at bounding box center [34, 16] width 43 height 33
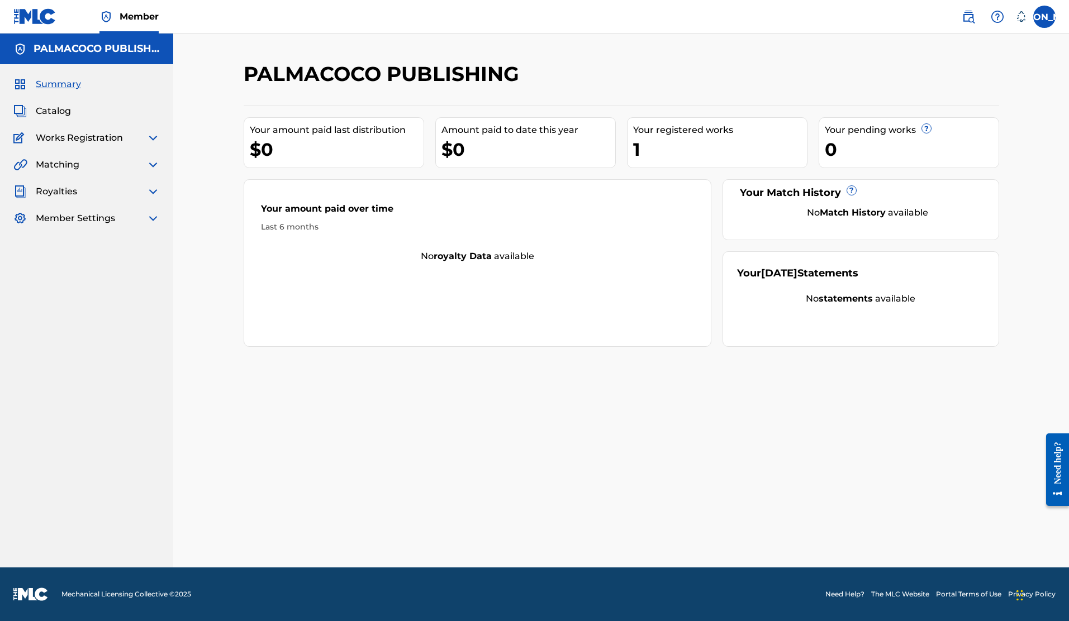
click at [70, 135] on span "Works Registration" at bounding box center [79, 137] width 87 height 13
click at [151, 141] on img at bounding box center [152, 137] width 13 height 13
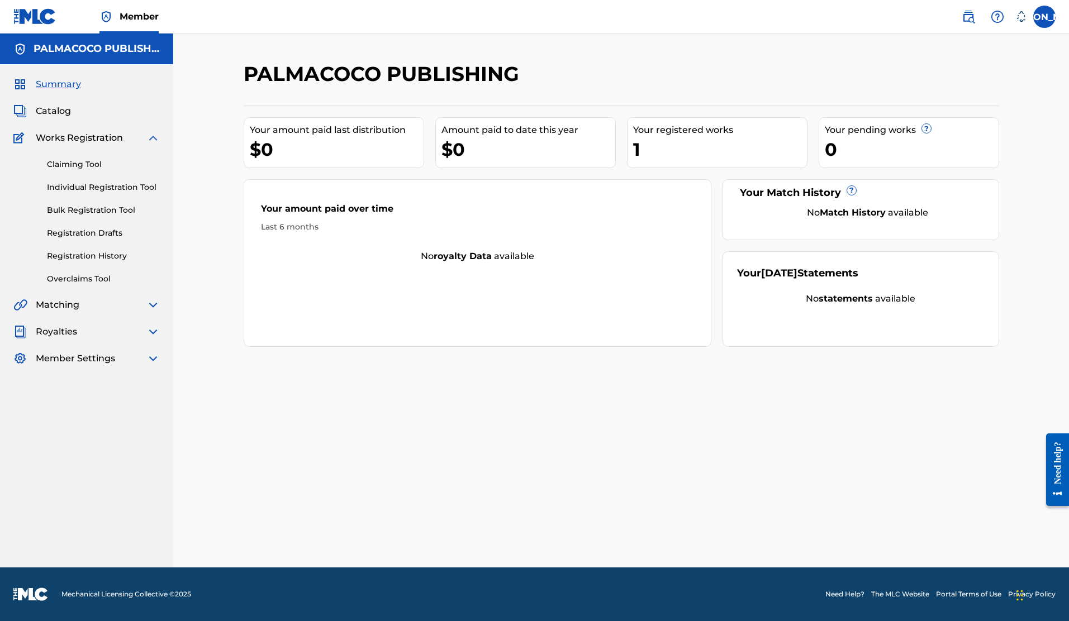
click at [88, 163] on link "Claiming Tool" at bounding box center [103, 165] width 113 height 12
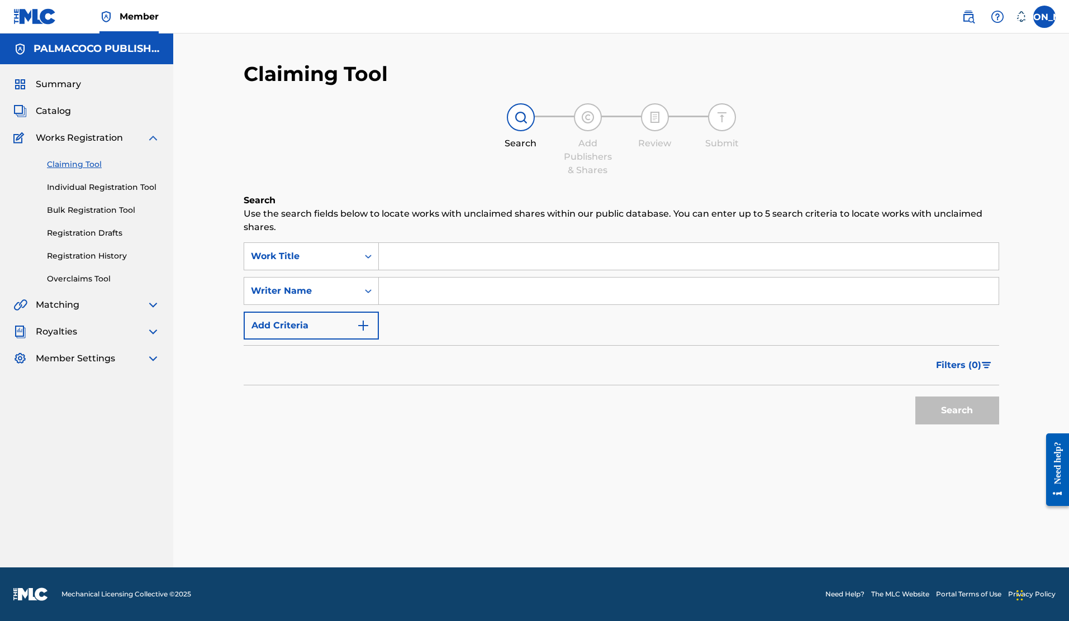
click at [405, 287] on input "Search Form" at bounding box center [689, 291] width 620 height 27
click at [915, 397] on button "Search" at bounding box center [957, 411] width 84 height 28
click at [432, 291] on input "[PERSON_NAME]" at bounding box center [689, 291] width 620 height 27
type input "[PERSON_NAME]"
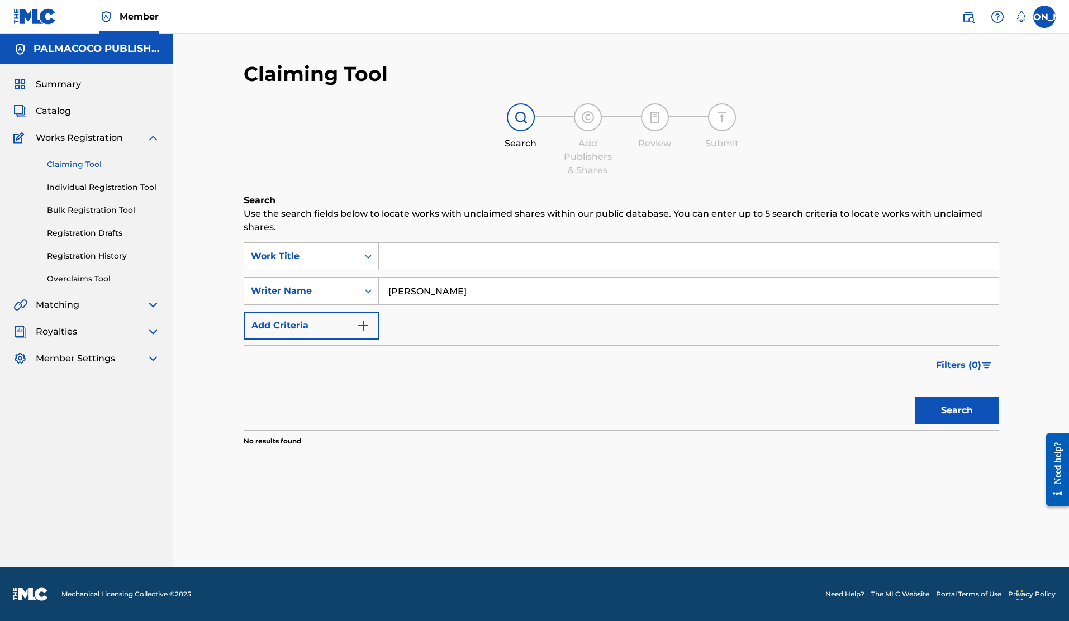
click at [915, 397] on button "Search" at bounding box center [957, 411] width 84 height 28
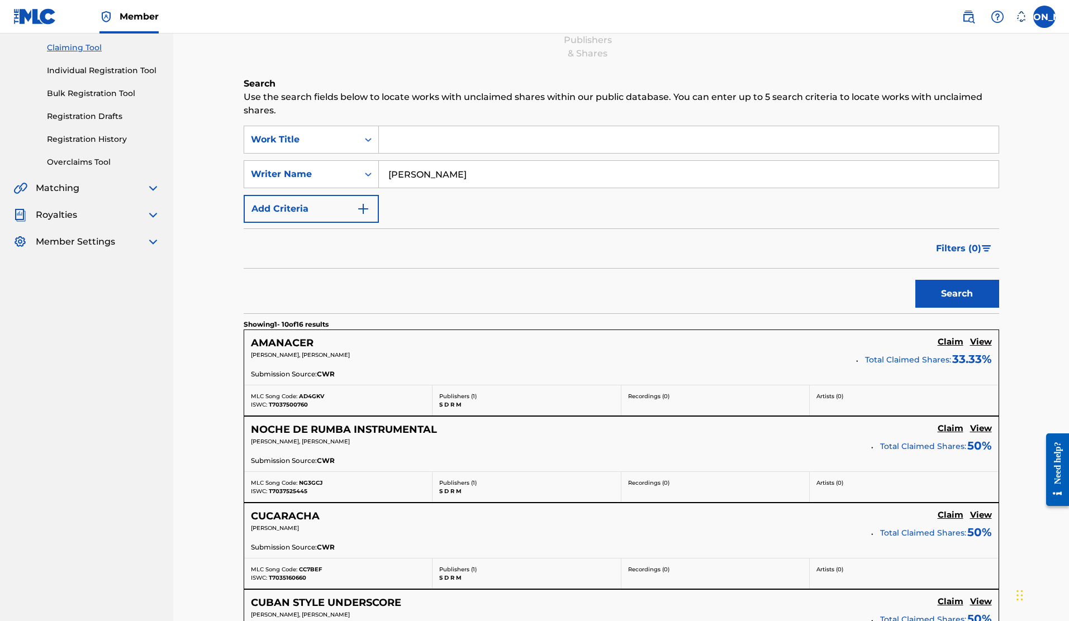
scroll to position [148, 0]
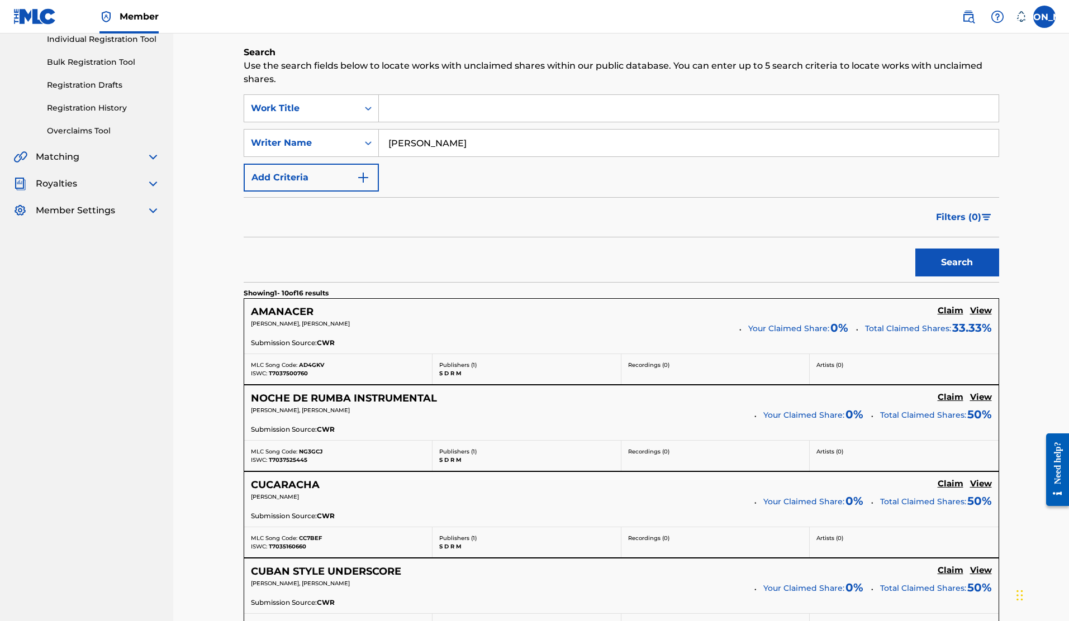
click at [985, 308] on h5 "View" at bounding box center [981, 311] width 22 height 11
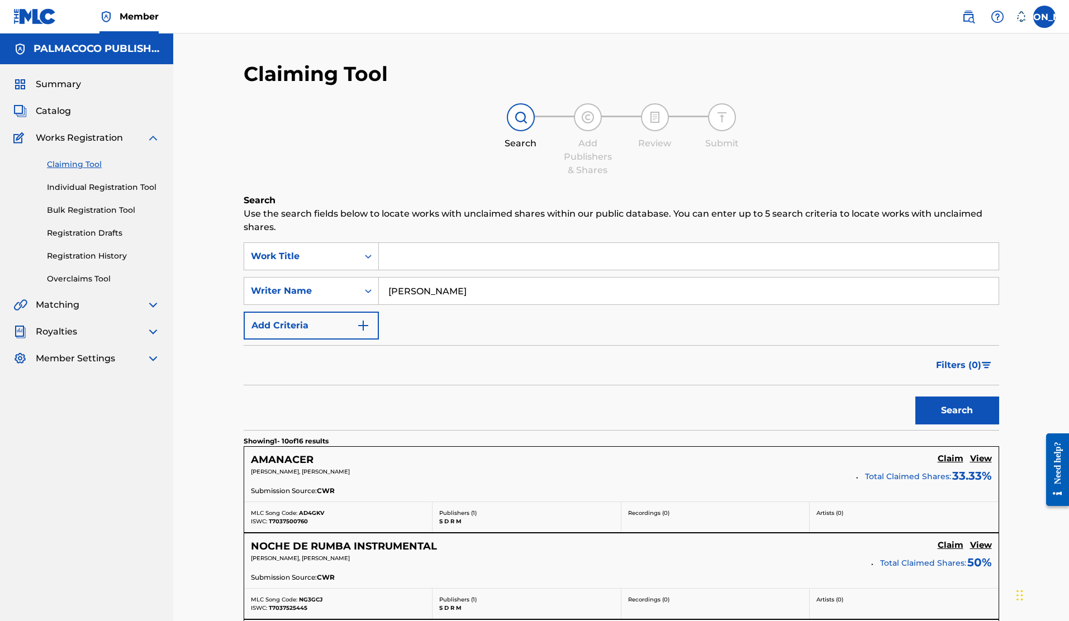
click at [149, 140] on img at bounding box center [152, 137] width 13 height 13
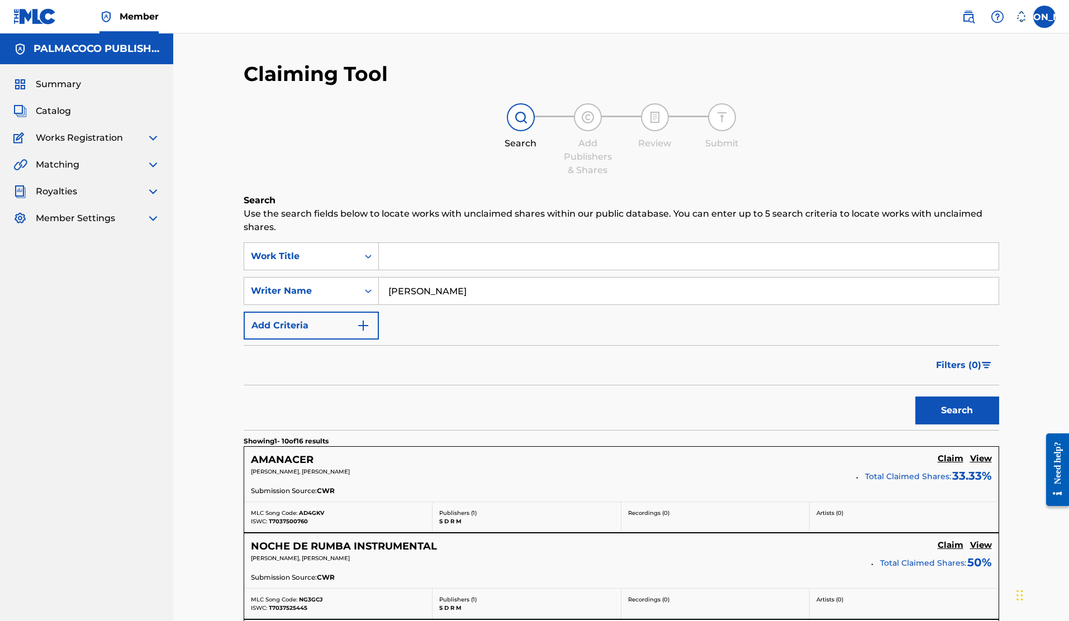
click at [1043, 10] on label at bounding box center [1044, 17] width 22 height 22
click at [1044, 17] on input "[PERSON_NAME] [PERSON_NAME] [EMAIL_ADDRESS][DOMAIN_NAME] Notification Preferenc…" at bounding box center [1044, 17] width 0 height 0
